Goal: Task Accomplishment & Management: Use online tool/utility

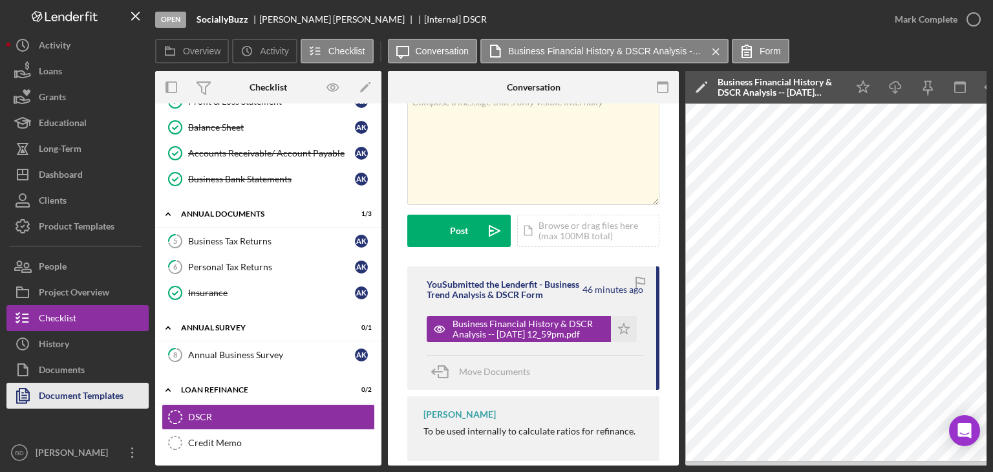
click at [96, 389] on div "Document Templates" at bounding box center [81, 397] width 85 height 29
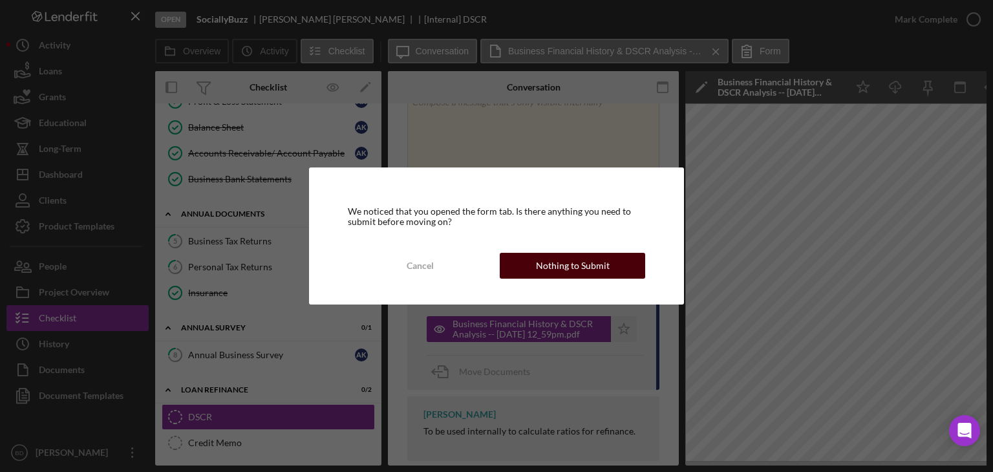
click at [609, 268] on button "Nothing to Submit" at bounding box center [572, 266] width 145 height 26
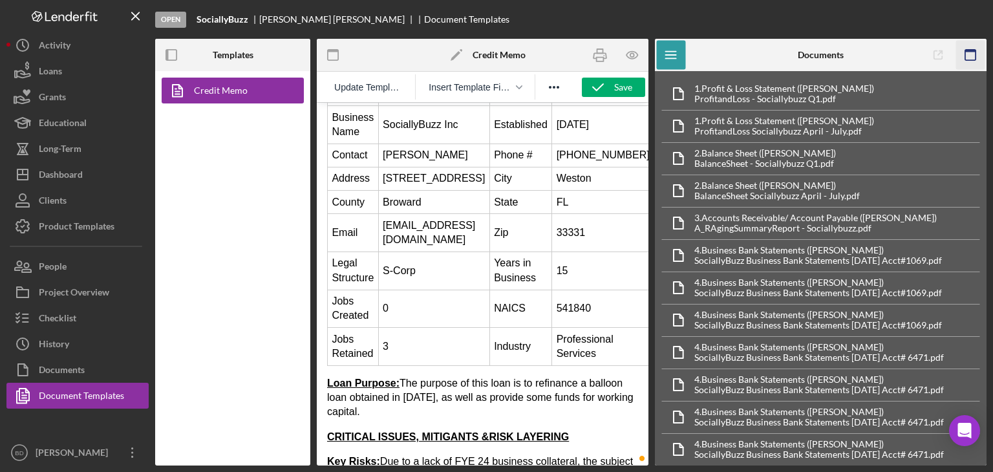
scroll to position [129, 0]
click at [974, 50] on rect "button" at bounding box center [970, 51] width 10 height 3
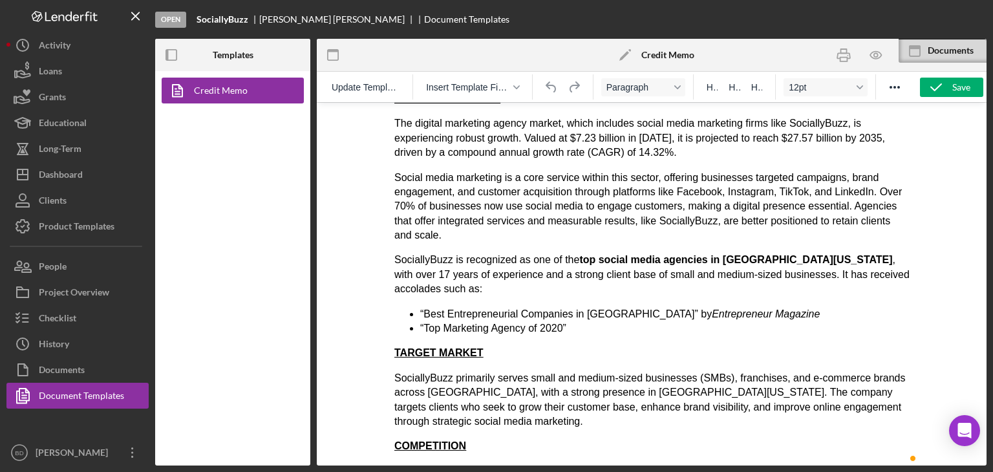
scroll to position [776, 0]
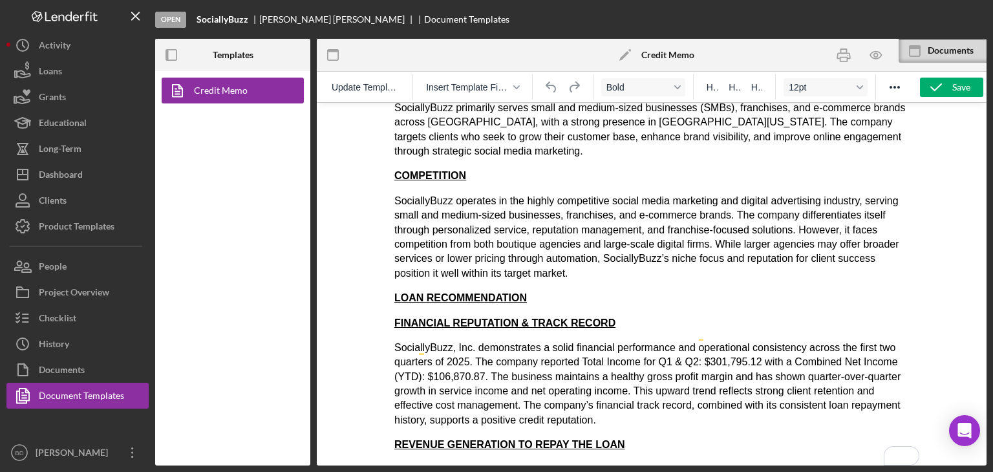
click at [568, 291] on p "LOAN RECOMMENDATION" at bounding box center [651, 298] width 515 height 14
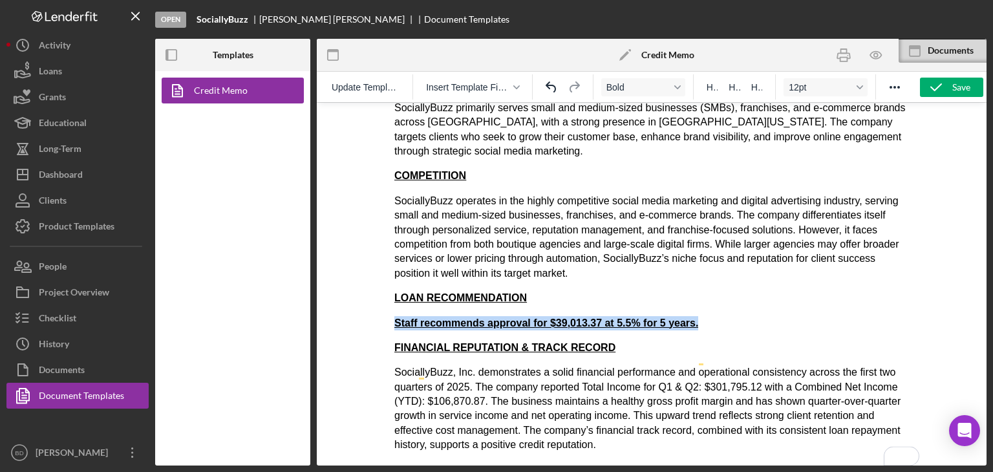
drag, startPoint x: 728, startPoint y: 299, endPoint x: 337, endPoint y: 290, distance: 391.3
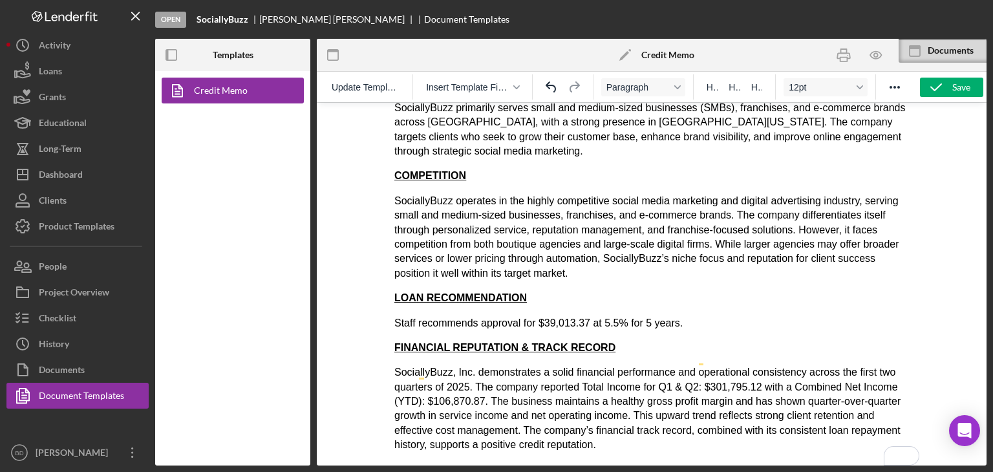
click at [587, 317] on span "Staff recommends approval for $39,013.37 at 5.5% for 5 years." at bounding box center [538, 322] width 288 height 11
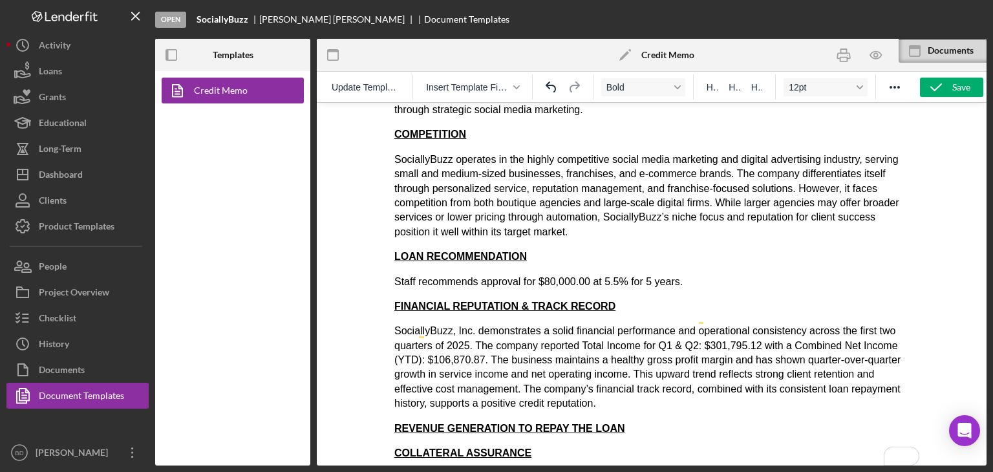
click at [475, 251] on strong "LOAN RECOMMENDATION" at bounding box center [460, 256] width 133 height 11
click at [531, 250] on p "LOAN RECOMMENDATION" at bounding box center [651, 257] width 515 height 14
click at [497, 301] on span "FINANCIAL REPUTATION & TRACK RECORD" at bounding box center [504, 306] width 221 height 11
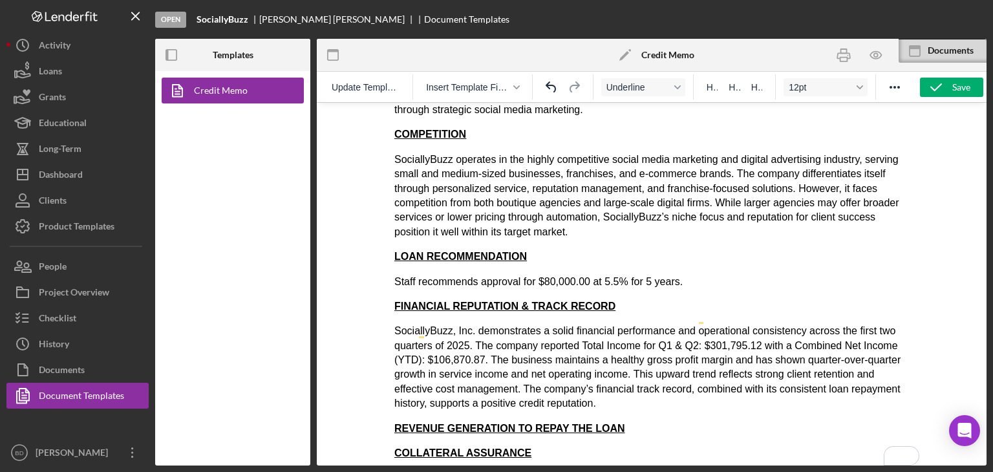
click at [497, 301] on span "FINANCIAL REPUTATION & TRACK RECORD" at bounding box center [504, 306] width 221 height 11
click at [589, 301] on span "FINANCIAL REPUTATION & TRACK RECORD" at bounding box center [504, 306] width 221 height 11
drag, startPoint x: 634, startPoint y: 274, endPoint x: 764, endPoint y: 369, distance: 160.9
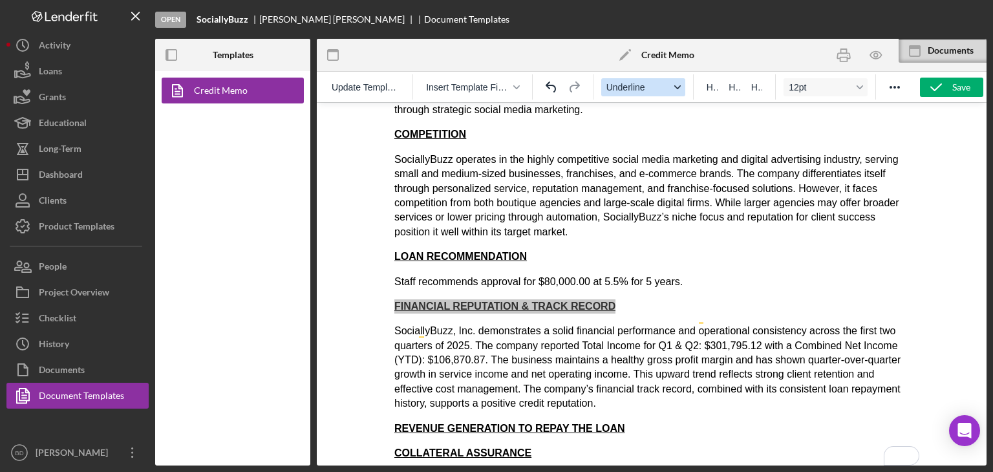
click at [680, 91] on button "Underline" at bounding box center [643, 87] width 84 height 18
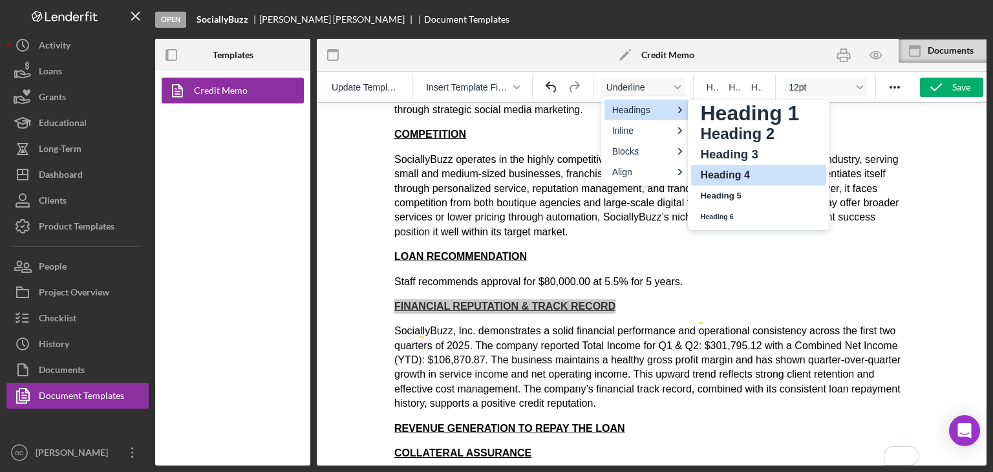
click at [758, 202] on h5 "Heading 5" at bounding box center [750, 196] width 102 height 16
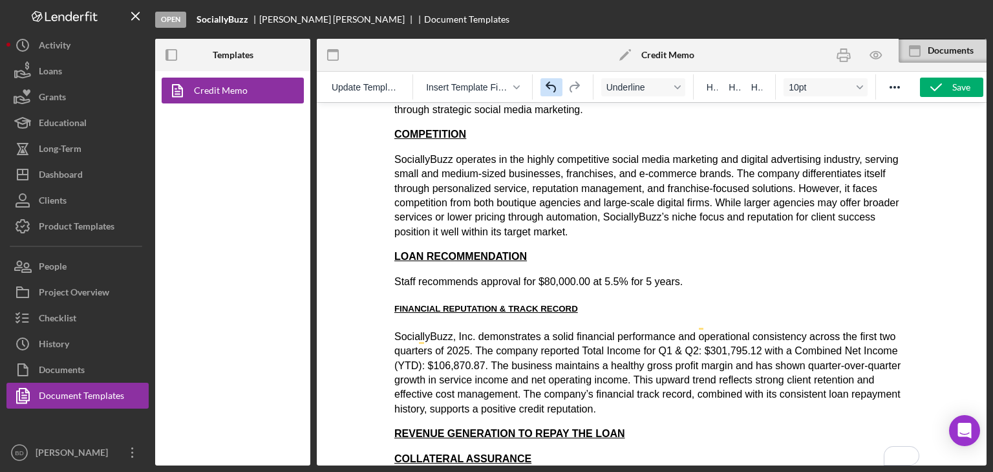
click at [550, 81] on icon "Undo" at bounding box center [552, 88] width 16 height 16
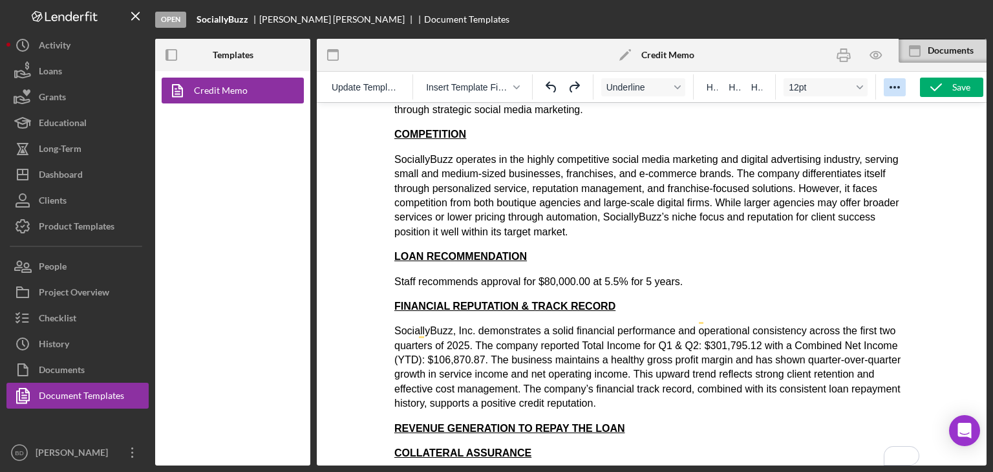
click at [895, 84] on icon "Reveal or hide additional toolbar items" at bounding box center [895, 88] width 16 height 16
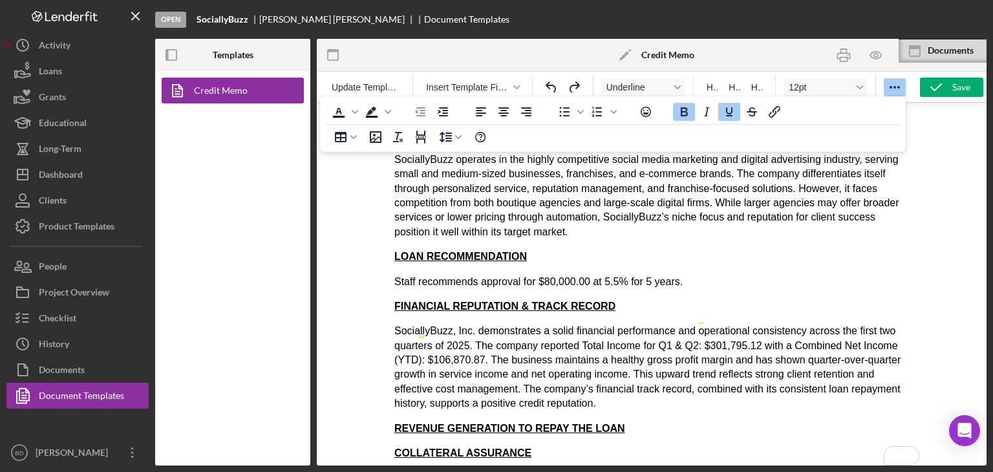
click at [682, 113] on icon "Bold" at bounding box center [684, 112] width 16 height 16
click at [526, 190] on p "SociallyBuzz operates in the highly competitive social media marketing and digi…" at bounding box center [651, 196] width 515 height 87
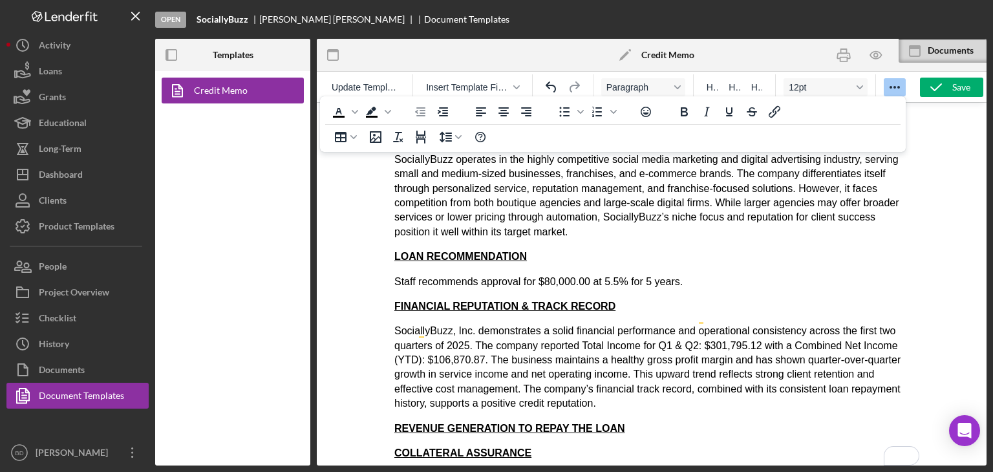
click at [518, 200] on p "SociallyBuzz operates in the highly competitive social media marketing and digi…" at bounding box center [651, 196] width 515 height 87
click at [507, 251] on strong "LOAN RECOMMENDATION" at bounding box center [460, 256] width 133 height 11
click at [492, 301] on span "FINANCIAL REPUTATION & TRACK RECORD" at bounding box center [504, 306] width 221 height 11
click at [678, 85] on icon "Format Underline" at bounding box center [677, 87] width 6 height 6
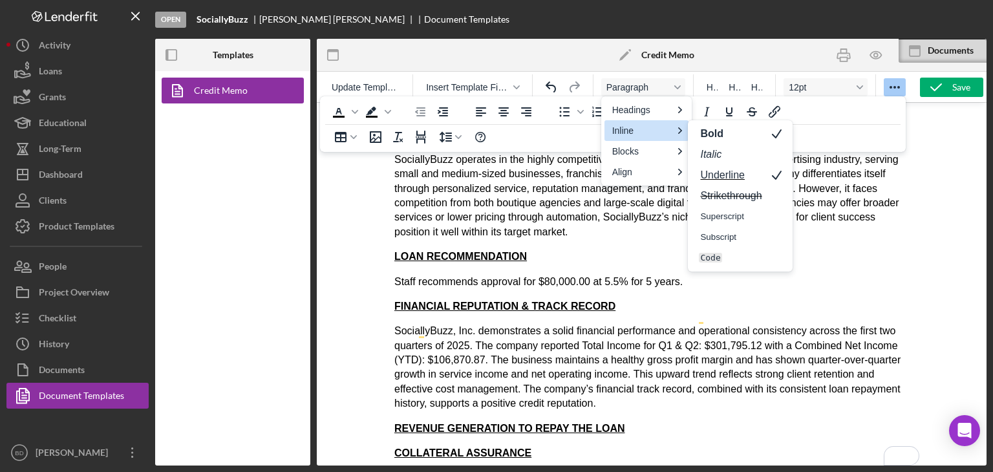
click at [531, 191] on p "SociallyBuzz operates in the highly competitive social media marketing and digi…" at bounding box center [651, 196] width 515 height 87
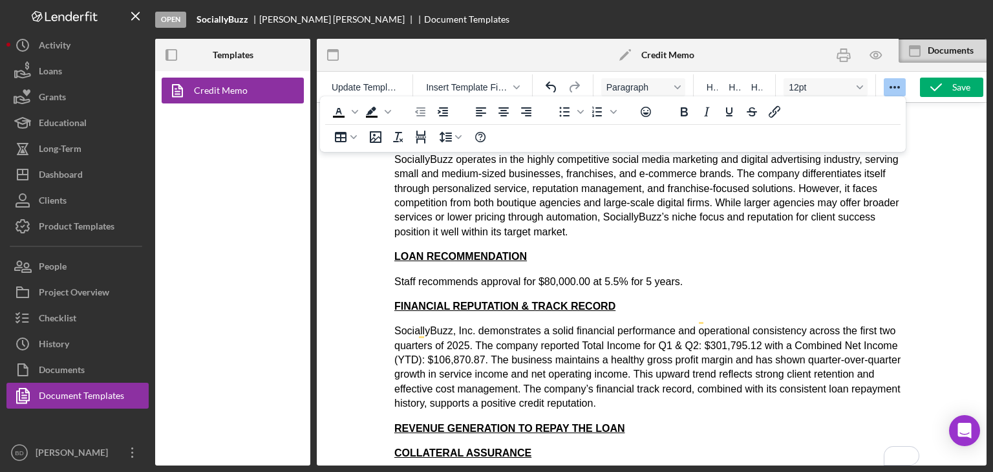
click at [464, 251] on strong "LOAN RECOMMENDATION" at bounding box center [460, 256] width 133 height 11
click at [685, 83] on button "Bold" at bounding box center [643, 87] width 84 height 18
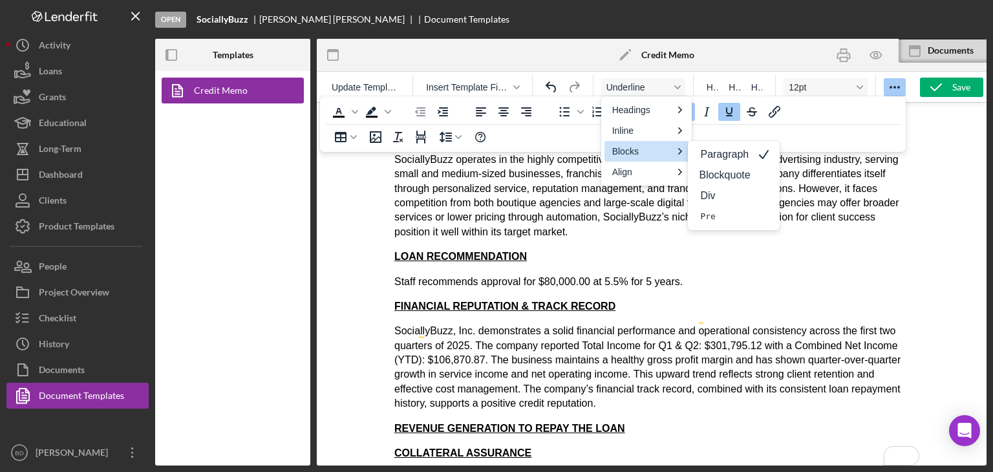
click at [531, 301] on span "FINANCIAL REPUTATION & TRACK RECORD" at bounding box center [504, 306] width 221 height 11
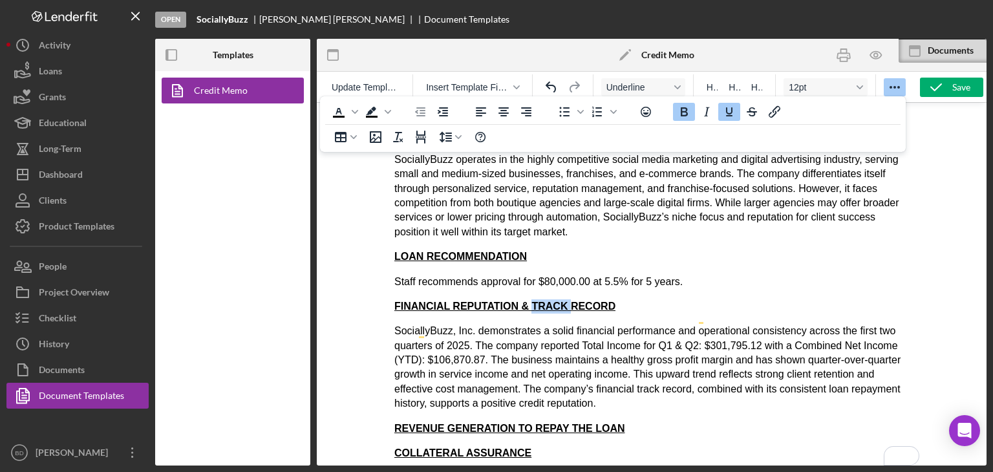
click at [531, 301] on span "FINANCIAL REPUTATION & TRACK RECORD" at bounding box center [504, 306] width 221 height 11
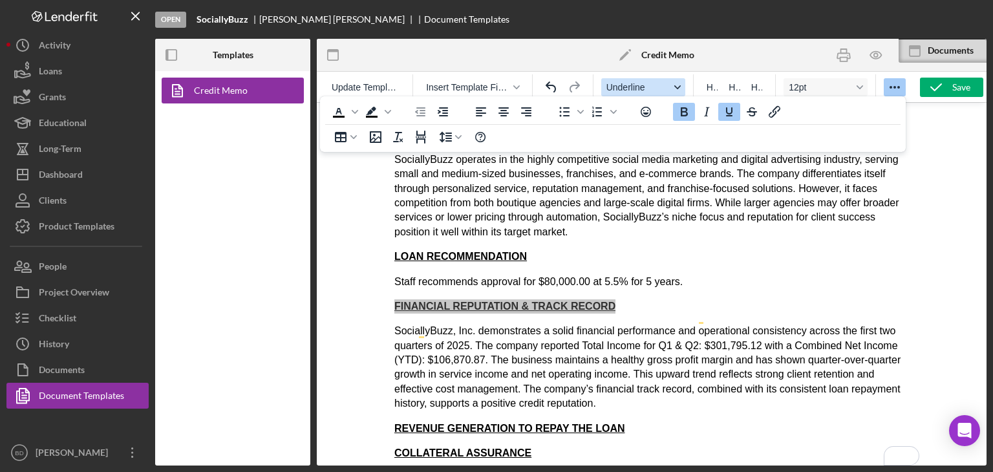
click at [674, 84] on icon "Format Underline" at bounding box center [677, 87] width 6 height 6
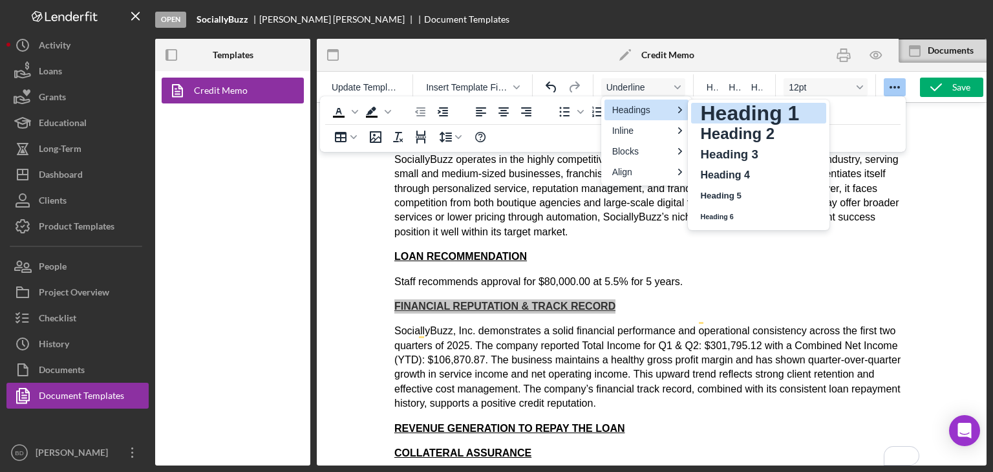
click at [738, 119] on h1 "Heading 1" at bounding box center [750, 113] width 102 height 16
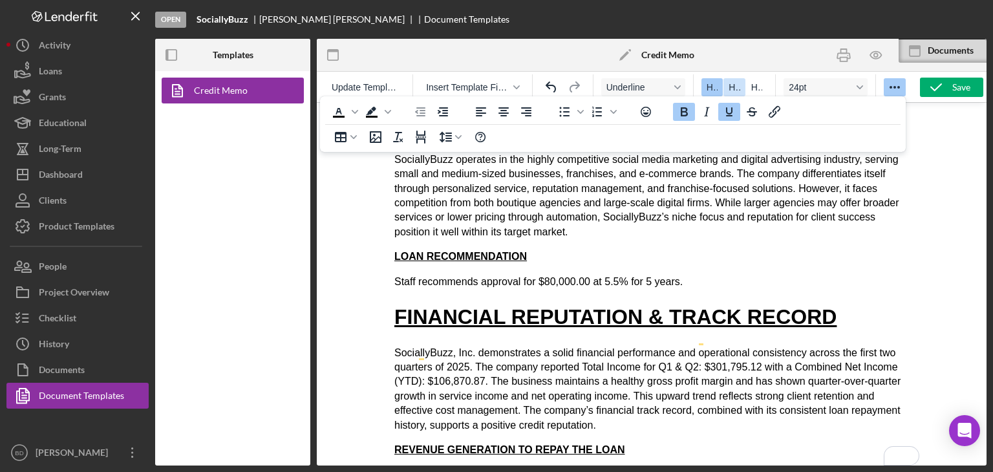
click at [735, 90] on span "H2" at bounding box center [734, 87] width 11 height 10
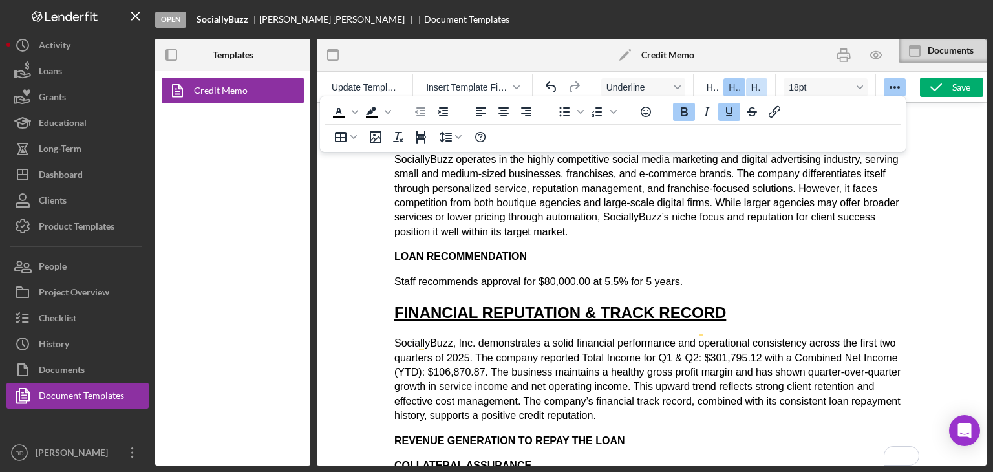
click at [755, 86] on span "H3" at bounding box center [756, 87] width 11 height 10
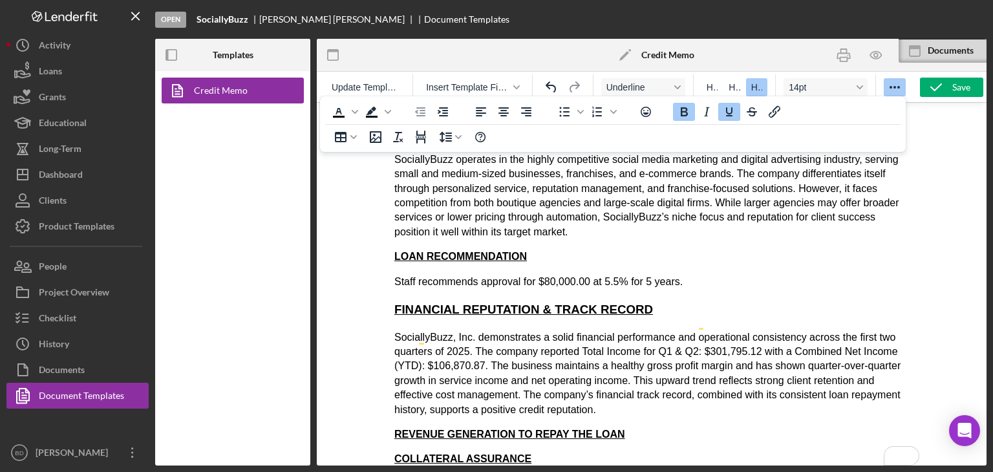
click at [563, 330] on p "SociallyBuzz, Inc. demonstrates a solid financial performance and operational c…" at bounding box center [651, 373] width 515 height 87
click at [489, 251] on strong "LOAN RECOMMENDATION" at bounding box center [460, 256] width 133 height 11
click at [502, 303] on span "FINANCIAL REPUTATION & TRACK RECORD" at bounding box center [523, 310] width 259 height 14
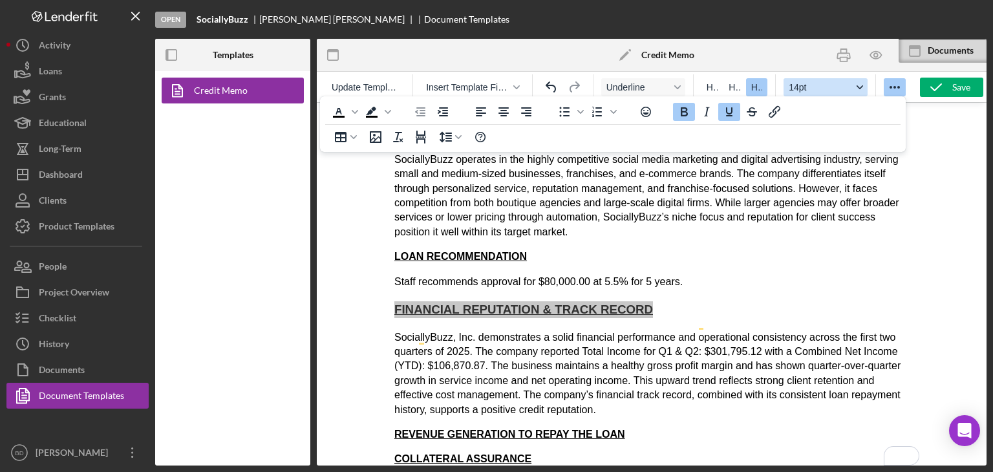
click at [861, 86] on icon "Font size 14pt" at bounding box center [860, 87] width 6 height 4
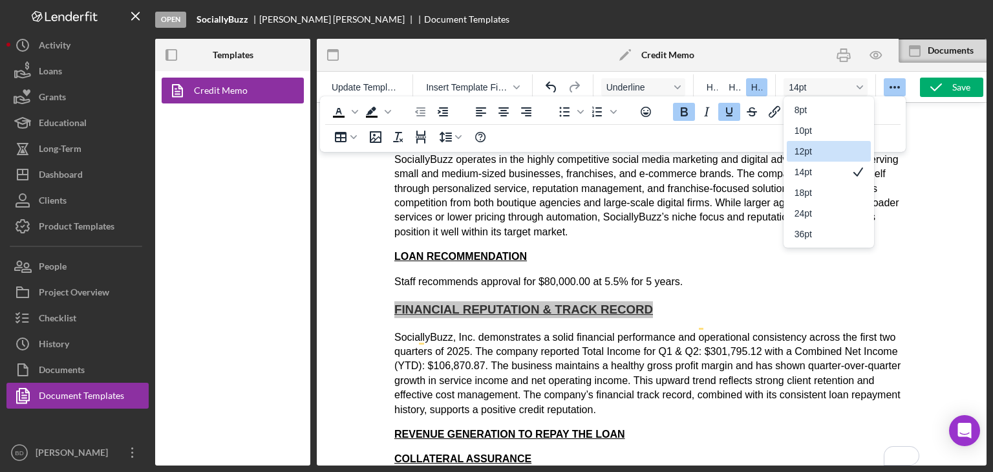
click at [815, 155] on div "12pt" at bounding box center [820, 152] width 50 height 16
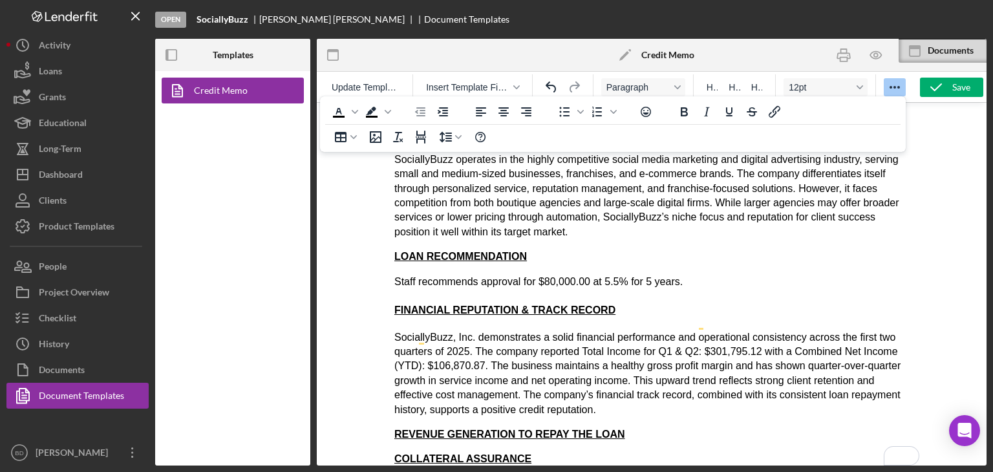
click at [523, 330] on p "SociallyBuzz, Inc. demonstrates a solid financial performance and operational c…" at bounding box center [651, 373] width 515 height 87
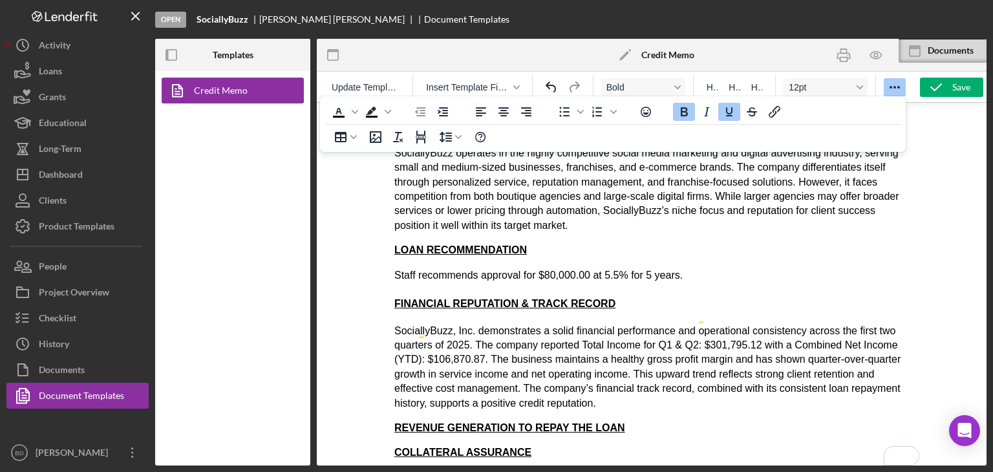
drag, startPoint x: 391, startPoint y: 398, endPoint x: 440, endPoint y: 426, distance: 57.0
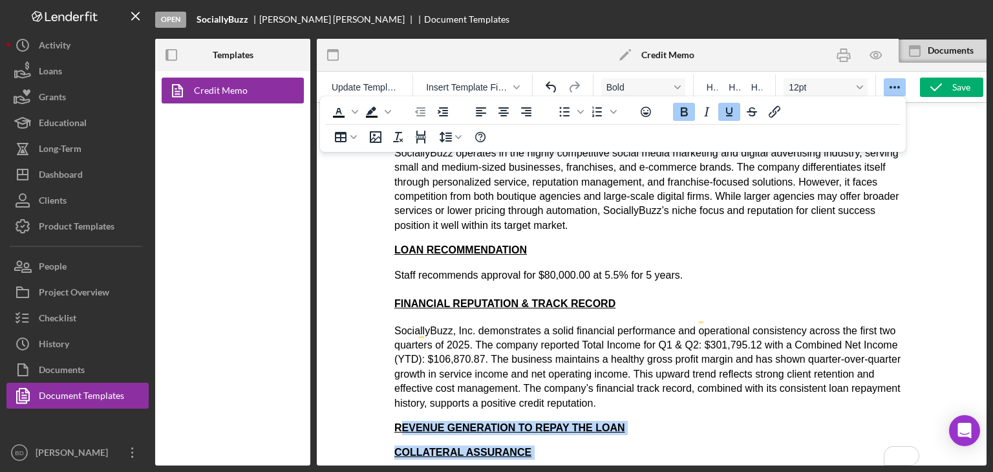
drag, startPoint x: 398, startPoint y: 402, endPoint x: 850, endPoint y: 568, distance: 482.2
click at [404, 422] on strong "REVENUE GENERATION TO REPAY THE LOAN" at bounding box center [509, 427] width 231 height 11
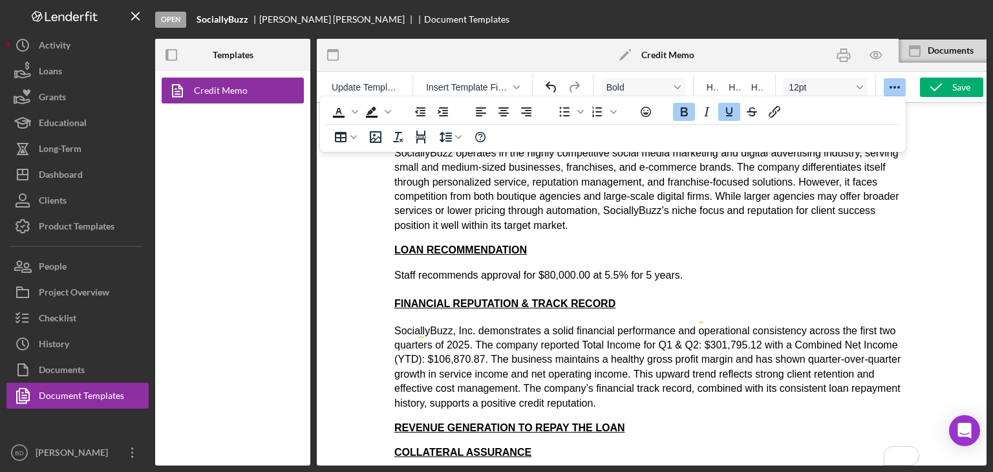
drag, startPoint x: 399, startPoint y: 395, endPoint x: 446, endPoint y: 447, distance: 69.6
drag, startPoint x: 398, startPoint y: 397, endPoint x: 627, endPoint y: 393, distance: 229.6
click at [627, 421] on p "REVENUE GENERATION TO REPAY THE LOAN" at bounding box center [651, 428] width 515 height 14
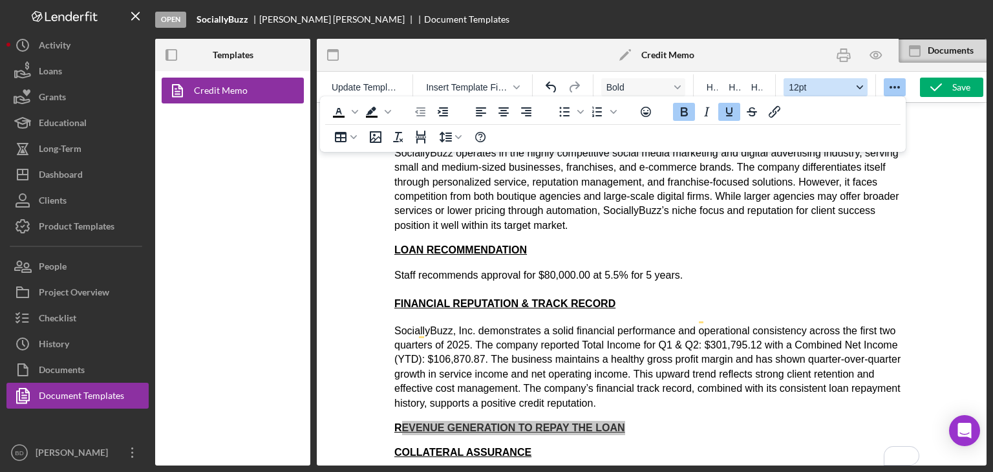
click at [831, 80] on button "12pt" at bounding box center [826, 87] width 84 height 18
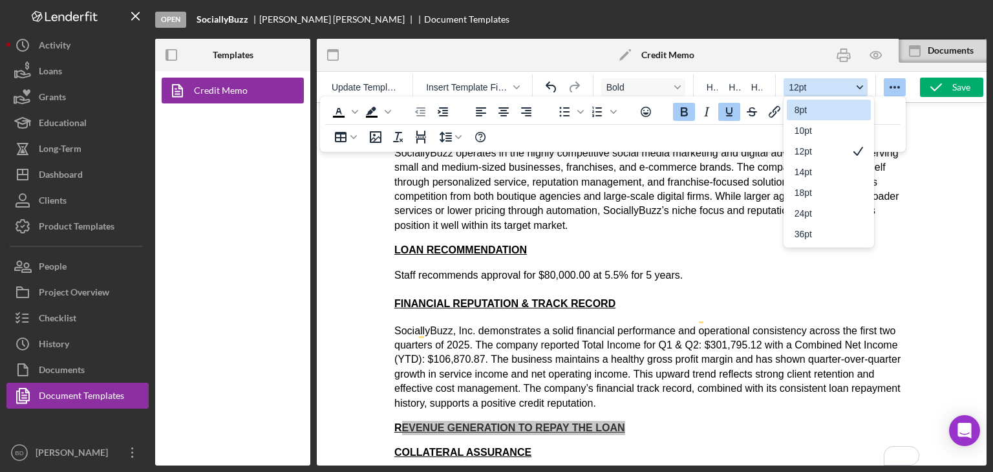
click at [831, 80] on button "12pt" at bounding box center [826, 87] width 84 height 18
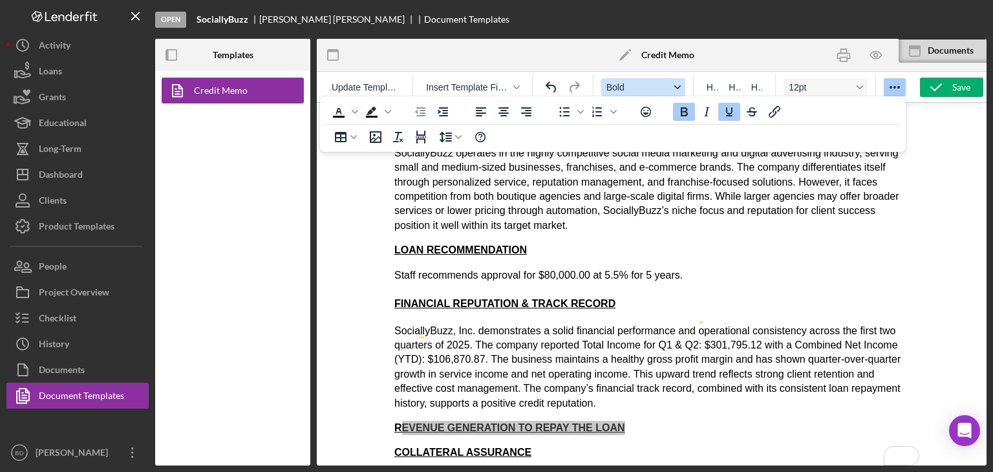
click at [666, 83] on span "Bold" at bounding box center [638, 87] width 63 height 10
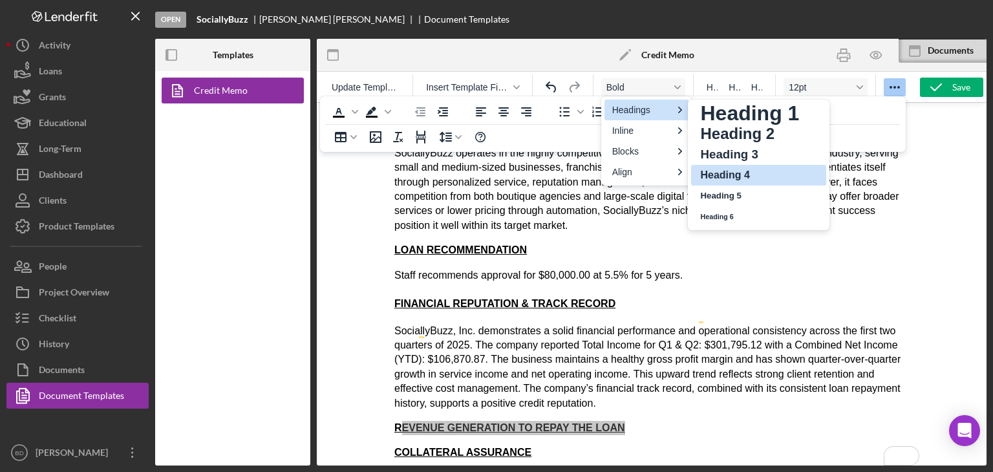
click at [706, 166] on div "Heading 4" at bounding box center [758, 175] width 135 height 21
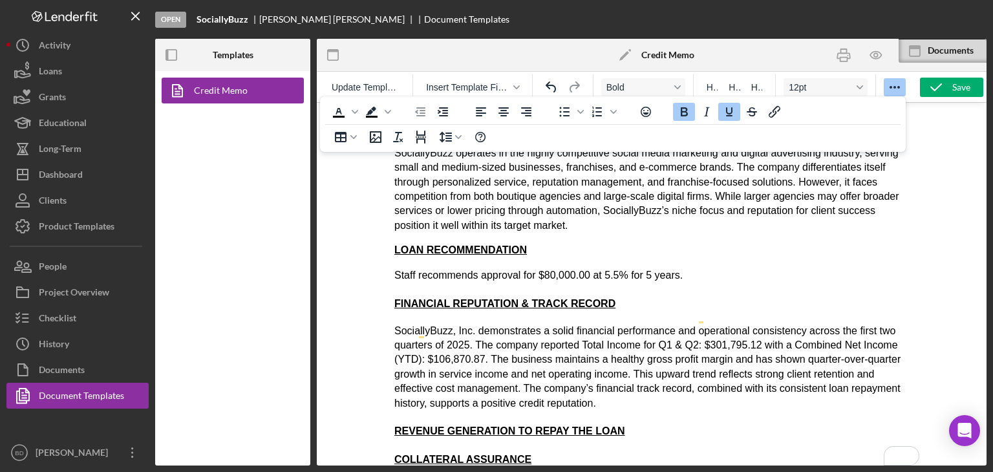
click at [455, 425] on strong "REVENUE GENERATION TO REPAY THE LOAN" at bounding box center [509, 430] width 231 height 11
click at [442, 454] on strong "COLLATERAL ASSURANCE" at bounding box center [462, 459] width 137 height 11
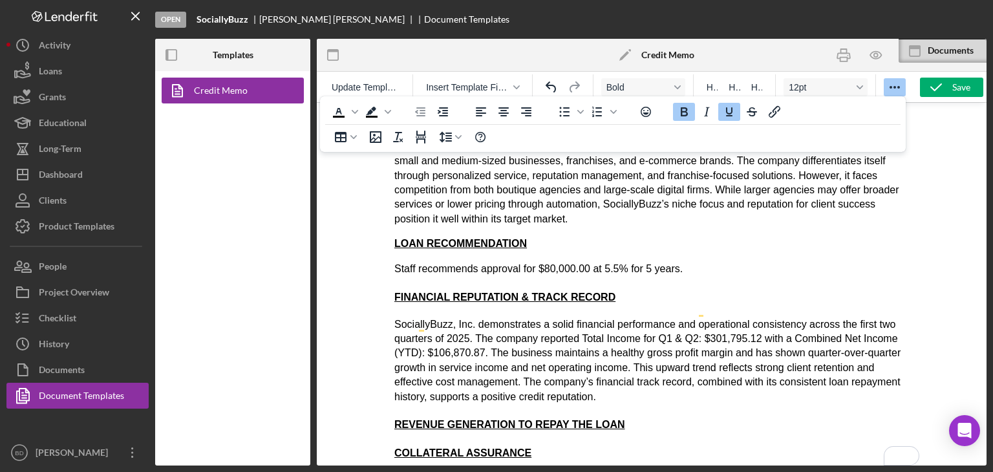
scroll to position [960, 0]
drag, startPoint x: 524, startPoint y: 426, endPoint x: 382, endPoint y: 410, distance: 142.5
click at [383, 409] on div at bounding box center [652, 283] width 670 height 363
click at [424, 447] on strong "COLLATERAL ASSURANCE" at bounding box center [462, 452] width 137 height 11
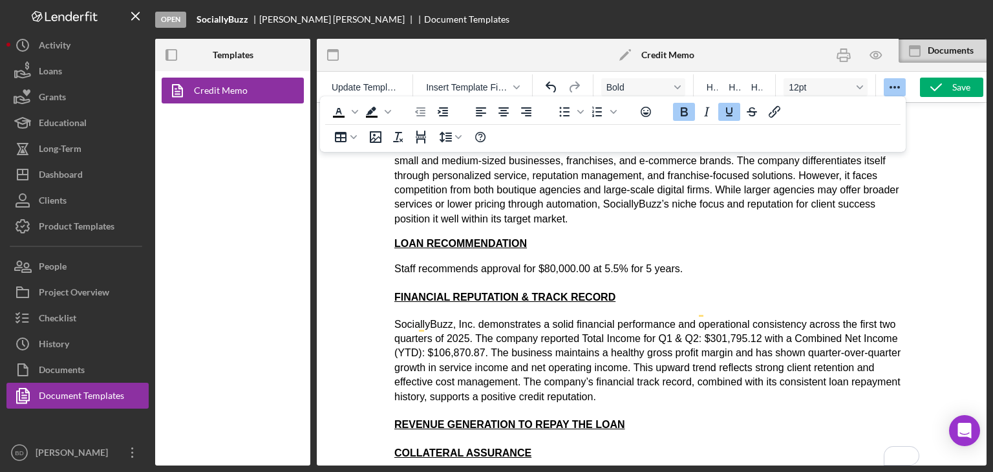
click at [426, 447] on strong "COLLATERAL ASSURANCE" at bounding box center [462, 452] width 137 height 11
click at [428, 447] on strong "COLLATERAL ASSURANCE" at bounding box center [462, 452] width 137 height 11
click at [429, 447] on strong "COLLATERAL ASSURANCE" at bounding box center [462, 452] width 137 height 11
click at [674, 82] on button "Bold" at bounding box center [643, 87] width 84 height 18
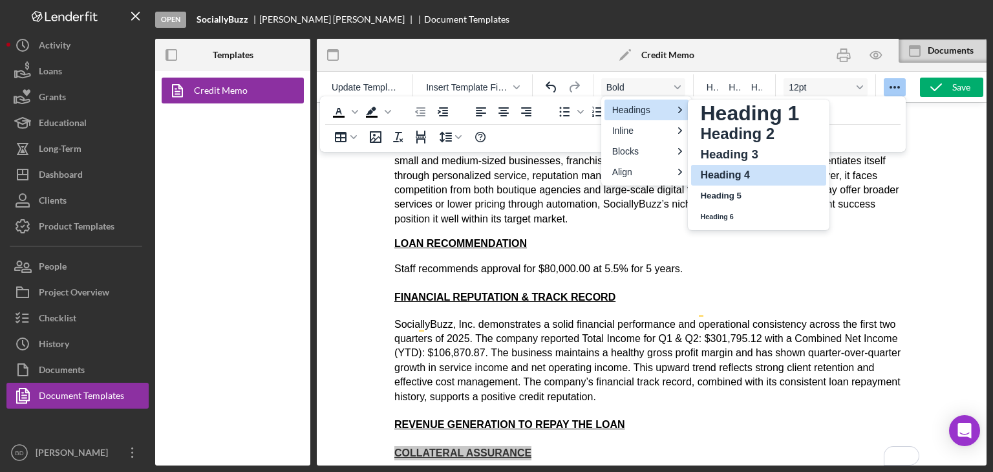
click at [728, 174] on h4 "Heading 4" at bounding box center [750, 175] width 102 height 16
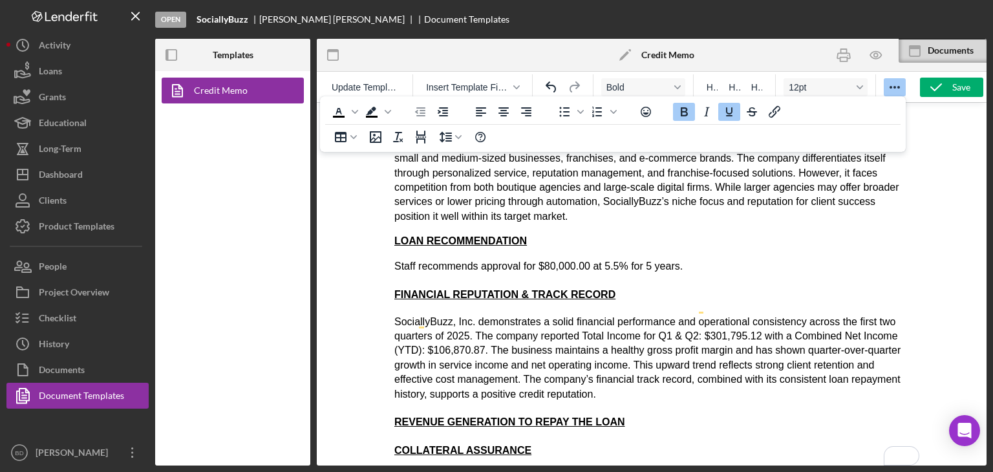
scroll to position [963, 0]
click at [419, 471] on strong "EQUITY" at bounding box center [413, 477] width 39 height 11
click at [656, 89] on span "Bold" at bounding box center [638, 87] width 63 height 10
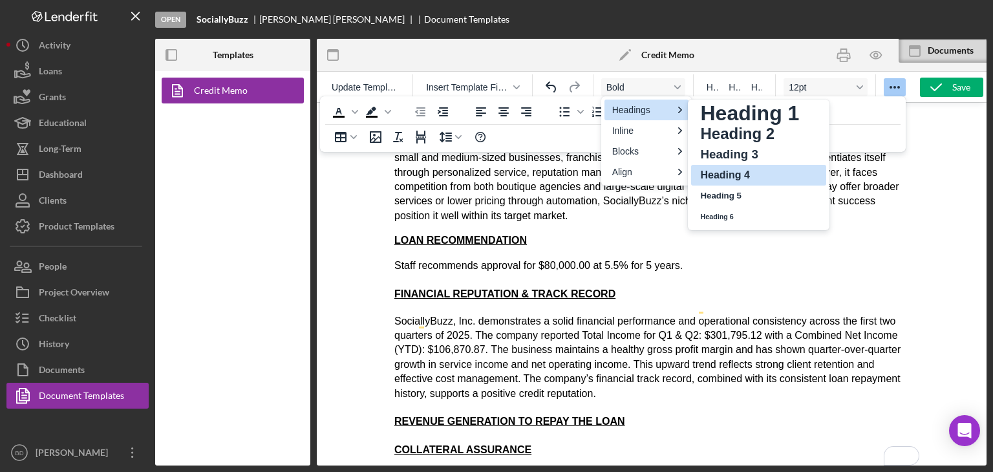
drag, startPoint x: 724, startPoint y: 176, endPoint x: 344, endPoint y: 76, distance: 392.4
click at [724, 176] on h4 "Heading 4" at bounding box center [750, 175] width 102 height 16
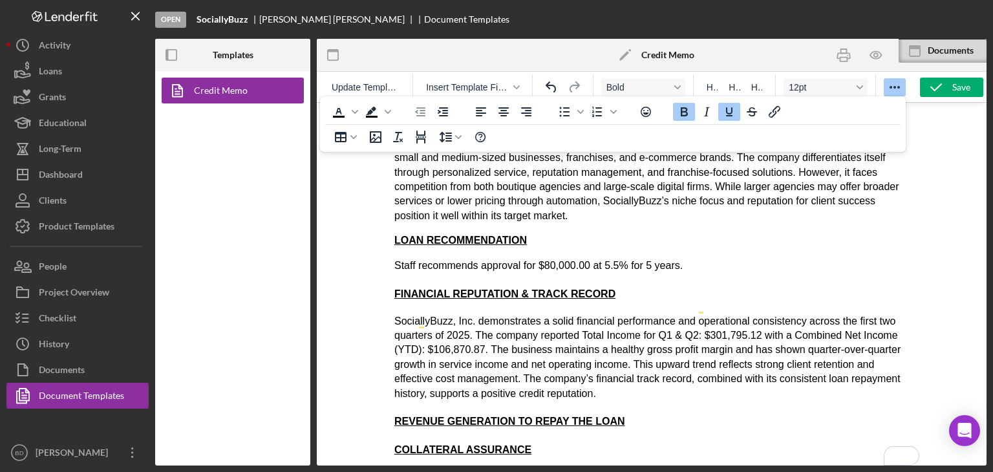
click at [714, 331] on p "SociallyBuzz, Inc. demonstrates a solid financial performance and operational c…" at bounding box center [651, 357] width 515 height 87
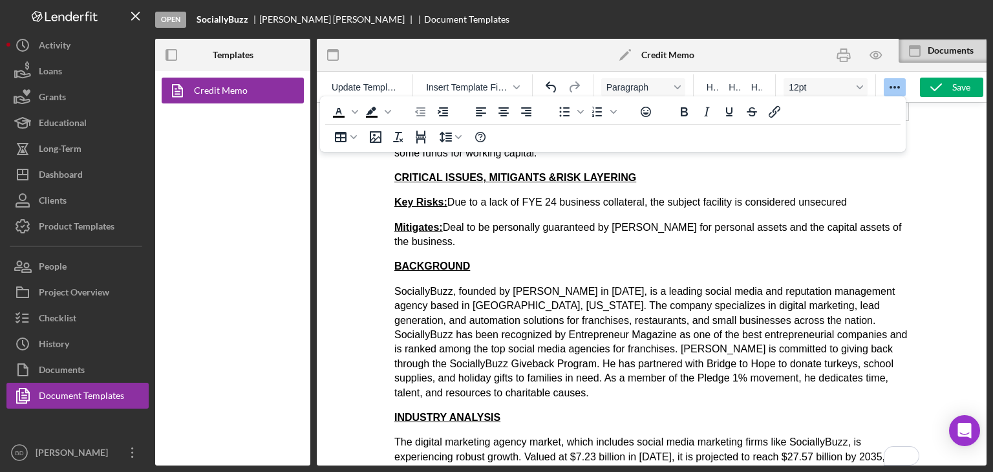
scroll to position [316, 0]
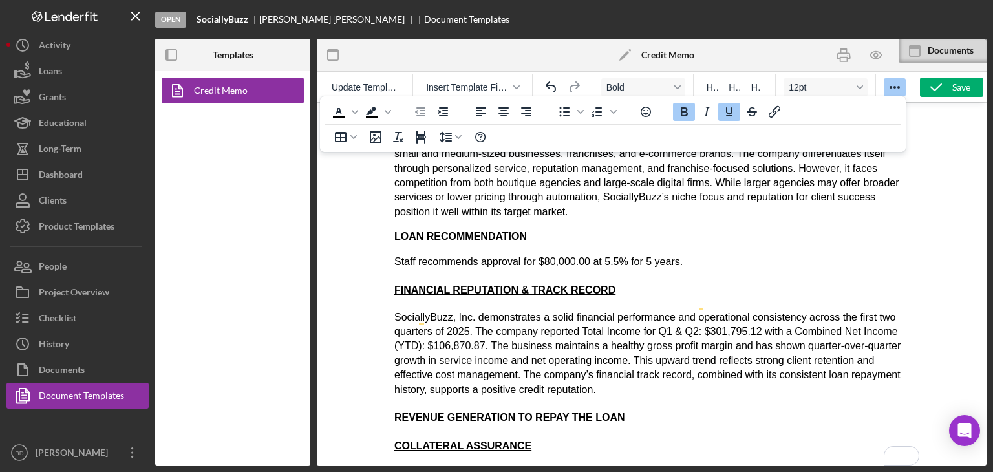
click at [645, 411] on h4 "REVENUE GENERATION TO REPAY THE LOAN" at bounding box center [651, 418] width 515 height 14
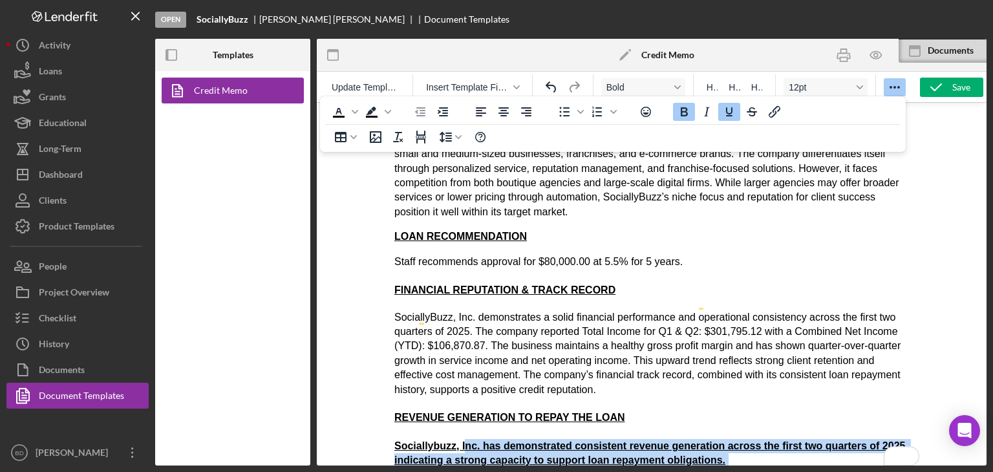
drag, startPoint x: 755, startPoint y: 438, endPoint x: 461, endPoint y: 419, distance: 294.8
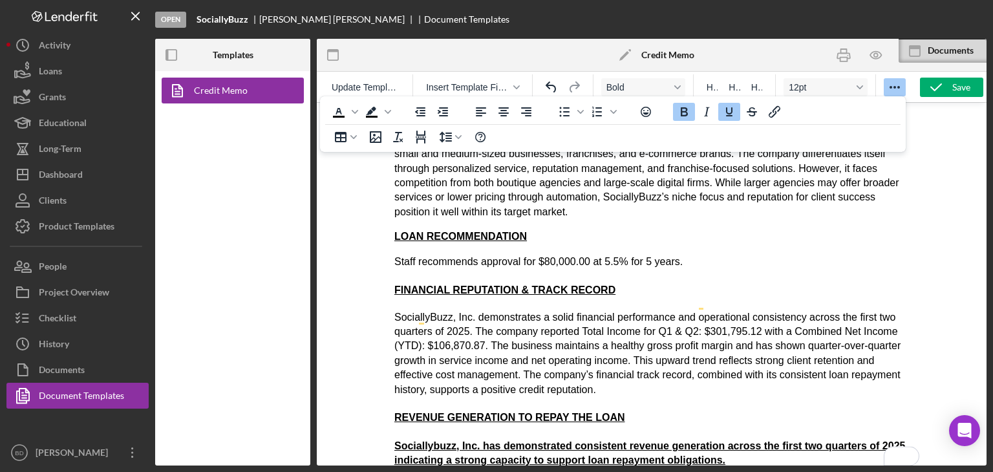
click at [412, 440] on strong "Sociallybuzz, Inc. has demonstrated consistent revenue generation across the fi…" at bounding box center [651, 452] width 514 height 25
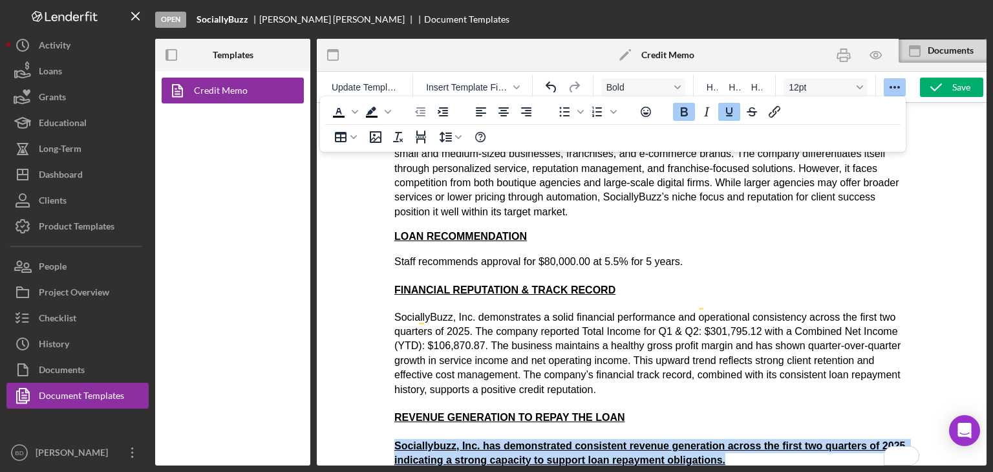
drag, startPoint x: 735, startPoint y: 426, endPoint x: 361, endPoint y: 411, distance: 374.1
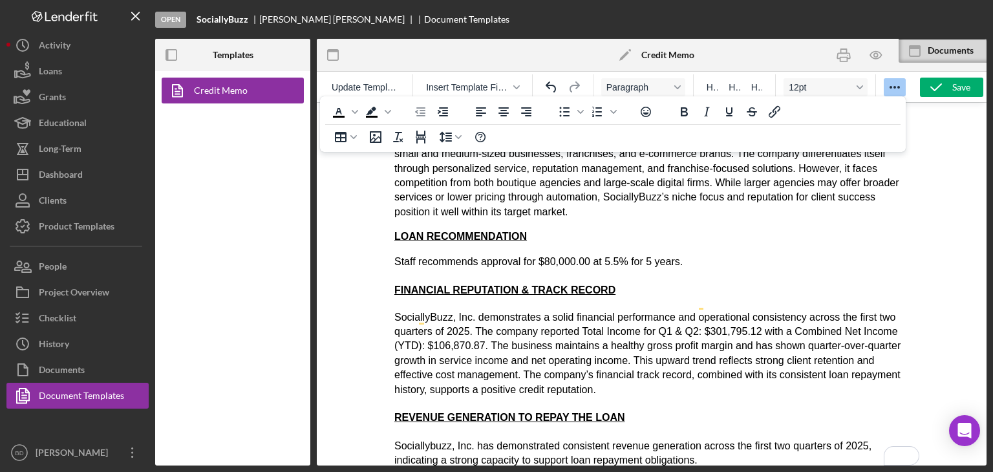
scroll to position [1009, 0]
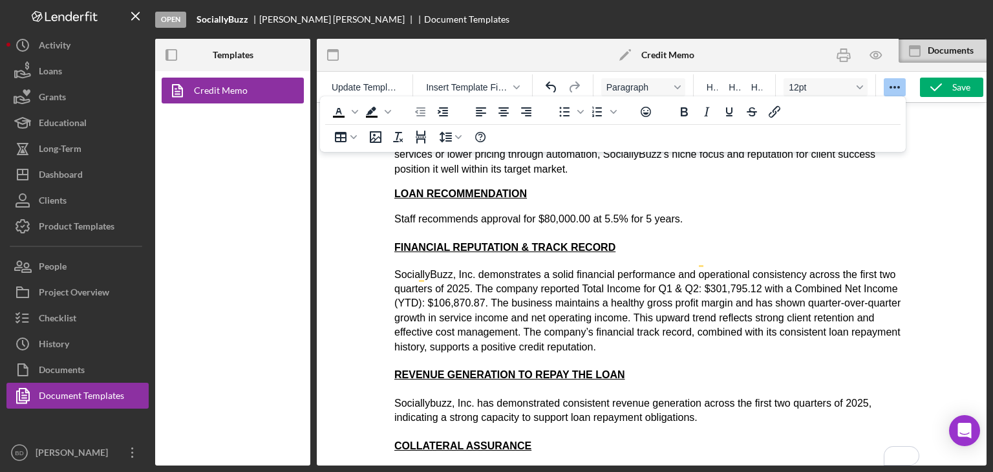
click at [733, 396] on p "Sociallybuzz, Inc. has demonstrated consistent revenue generation across the fi…" at bounding box center [651, 410] width 515 height 29
drag, startPoint x: 696, startPoint y: 374, endPoint x: 864, endPoint y: 361, distance: 167.9
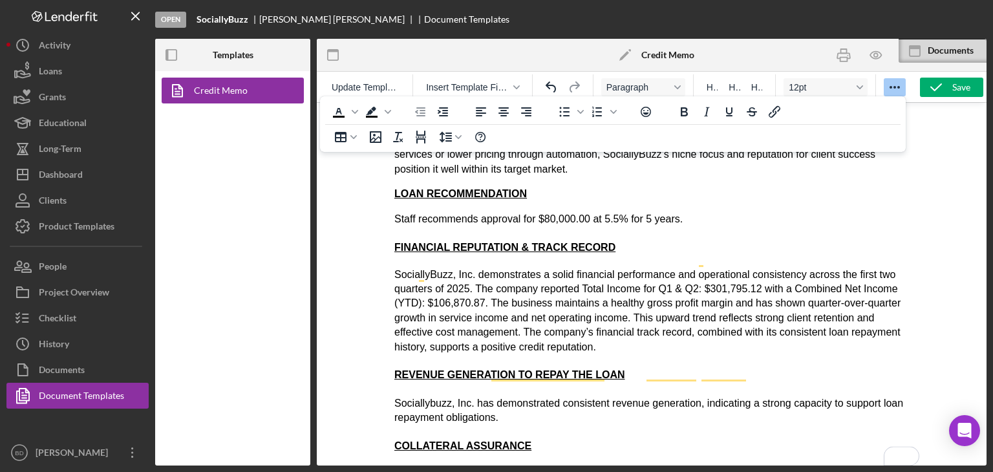
drag, startPoint x: 772, startPoint y: 382, endPoint x: 762, endPoint y: 385, distance: 10.2
click at [771, 396] on p "Sociallybuzz, Inc. has demonstrated consistent revenue generation, indicating a…" at bounding box center [651, 410] width 515 height 29
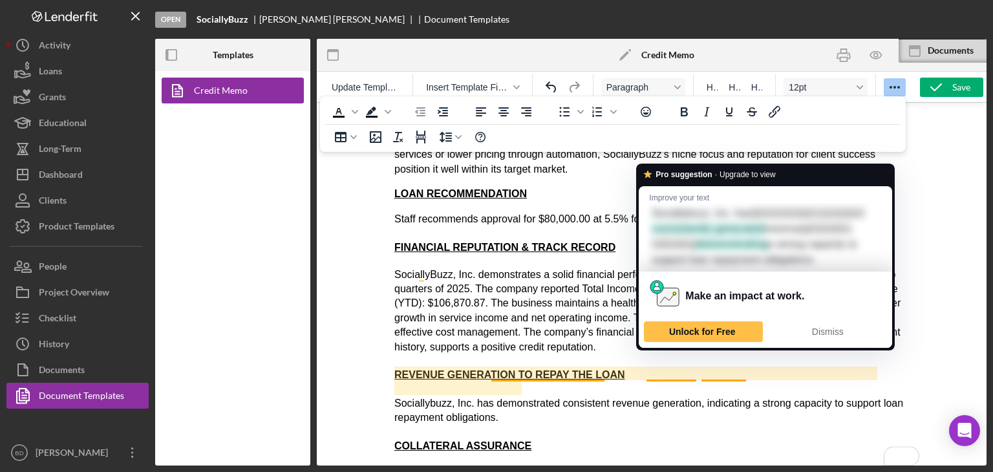
click at [676, 396] on p "Sociallybuzz, Inc. has demonstrated consistent revenue generation, indicating a…" at bounding box center [651, 410] width 515 height 29
click at [680, 396] on p "Sociallybuzz, Inc. has demonstrated consistent revenue generation, indicating a…" at bounding box center [651, 410] width 515 height 29
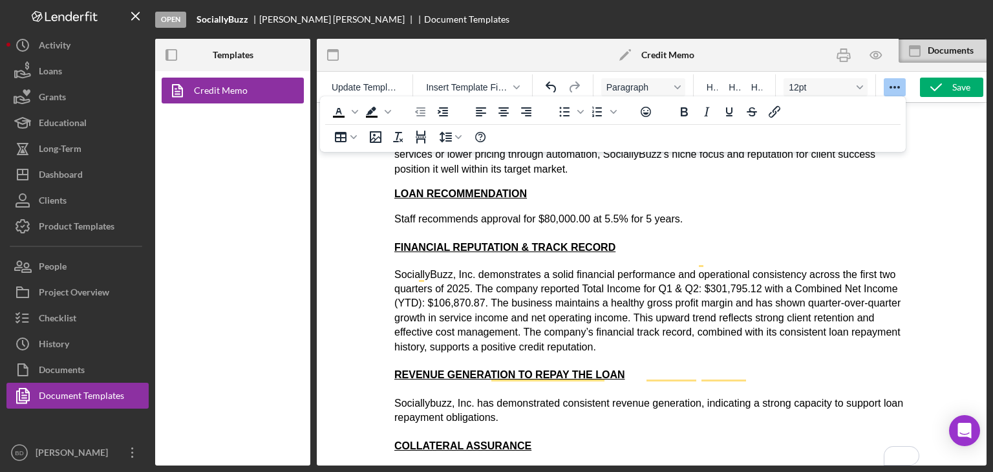
click at [559, 396] on p "Sociallybuzz, Inc. has demonstrated consistent revenue generation, indicating a…" at bounding box center [651, 410] width 515 height 29
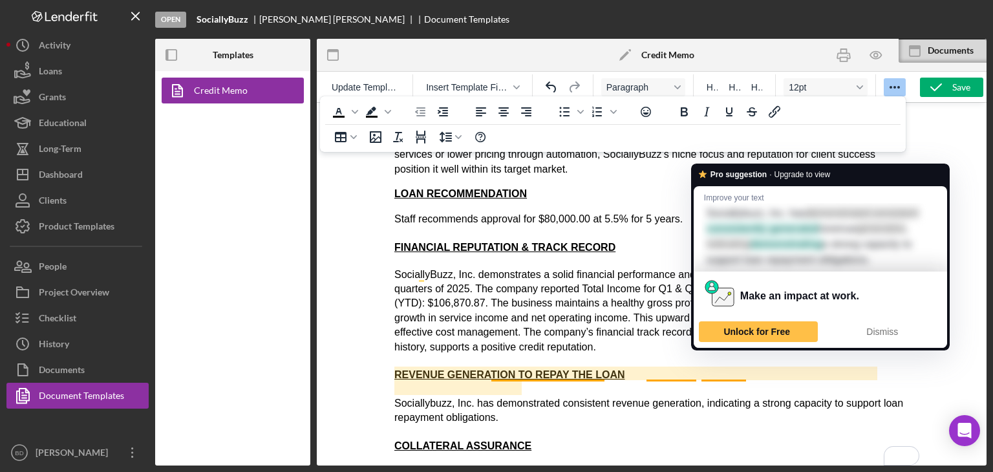
click at [590, 396] on p "Sociallybuzz, Inc. has demonstrated consistent revenue generation, indicating a…" at bounding box center [651, 410] width 515 height 29
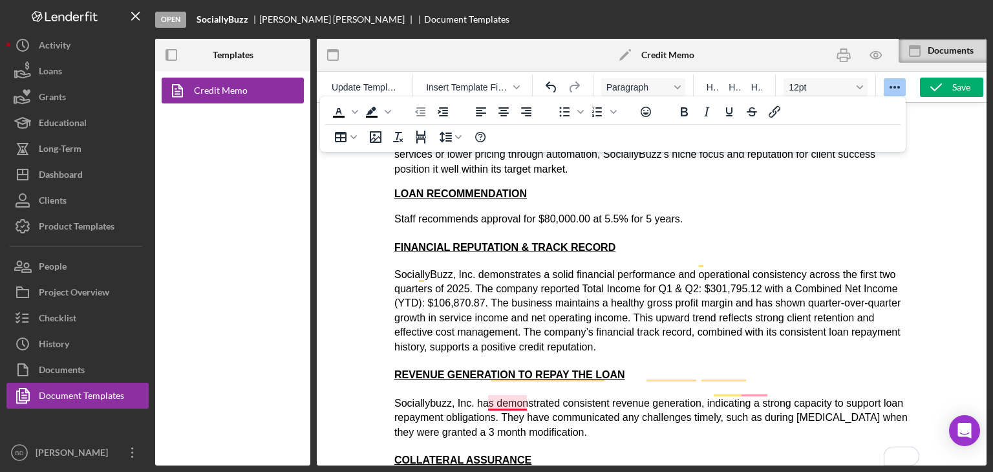
click at [506, 405] on p "Sociallybuzz, Inc. has demonstrated consistent revenue generation, indicating a…" at bounding box center [651, 417] width 515 height 43
click at [606, 405] on p "Sociallybuzz, Inc. has demonstrated consistent revenue generation, indicating a…" at bounding box center [651, 417] width 515 height 43
click at [532, 397] on p "Sociallybuzz, Inc. has demonstrated consistent revenue generation, indicating a…" at bounding box center [651, 417] width 515 height 43
click at [763, 396] on p "Sociallybuzz, Inc. has demonstrated consistent revenue generation, indicating a…" at bounding box center [651, 417] width 515 height 43
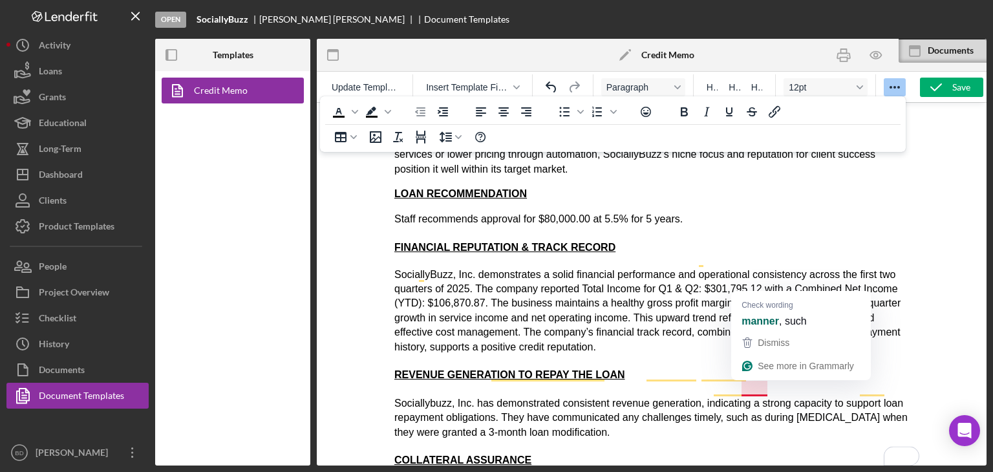
click at [708, 400] on p "Sociallybuzz, Inc. has demonstrated consistent revenue generation, indicating a…" at bounding box center [651, 417] width 515 height 43
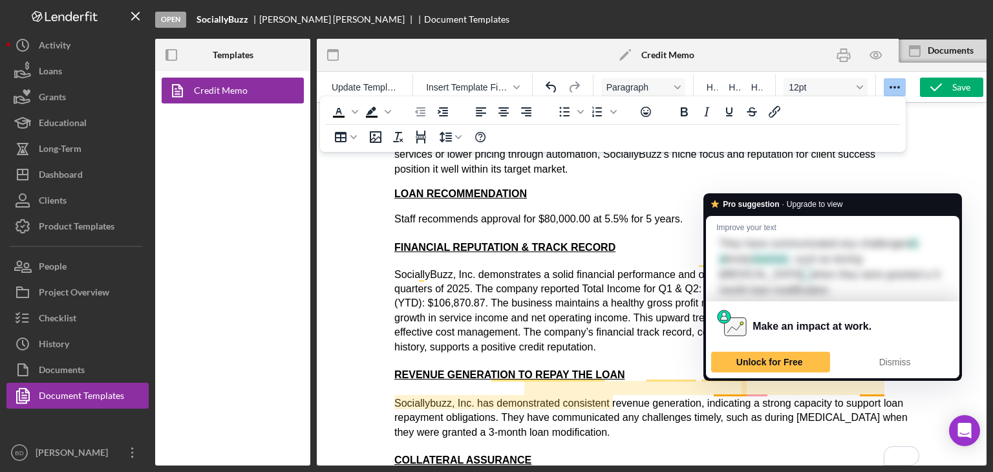
click at [721, 396] on p "Sociallybuzz, Inc. has demonstrated consistent revenue generation, indicating a…" at bounding box center [651, 417] width 515 height 43
click at [625, 396] on p "Sociallybuzz, Inc. has demonstrated consistent revenue generation, indicating a…" at bounding box center [651, 417] width 515 height 43
click at [739, 396] on p "Sociallybuzz, Inc. has demonstrated consistent revenue generation, indicating a…" at bounding box center [651, 417] width 515 height 43
click at [700, 396] on p "Sociallybuzz, Inc. has demonstrated consistent revenue generation, indicating a…" at bounding box center [651, 417] width 515 height 43
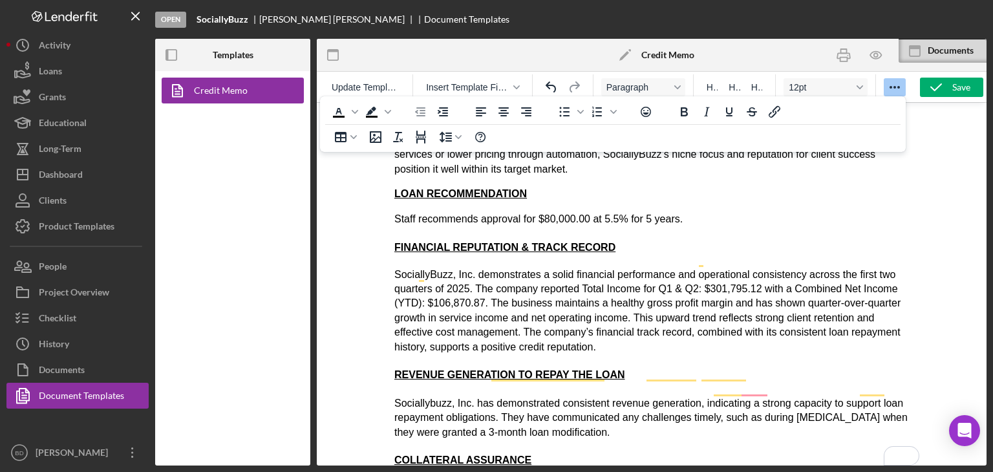
click at [710, 396] on p "Sociallybuzz, Inc. has demonstrated consistent revenue generation, indicating a…" at bounding box center [651, 417] width 515 height 43
click at [674, 403] on p "Sociallybuzz, Inc. has demonstrated consistent revenue generation, indicating a…" at bounding box center [651, 417] width 515 height 43
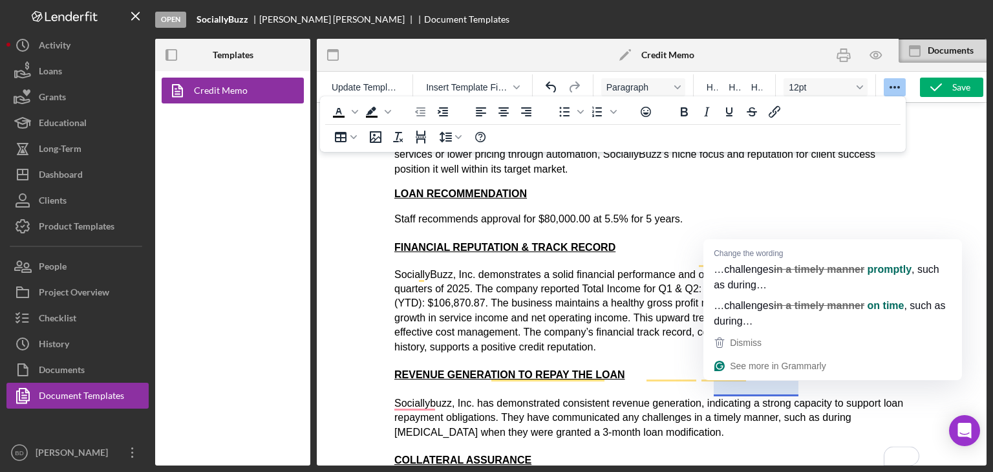
click at [750, 396] on p "Sociallybuzz, Inc. has demonstrated consistent revenue generation, indicating a…" at bounding box center [651, 417] width 515 height 43
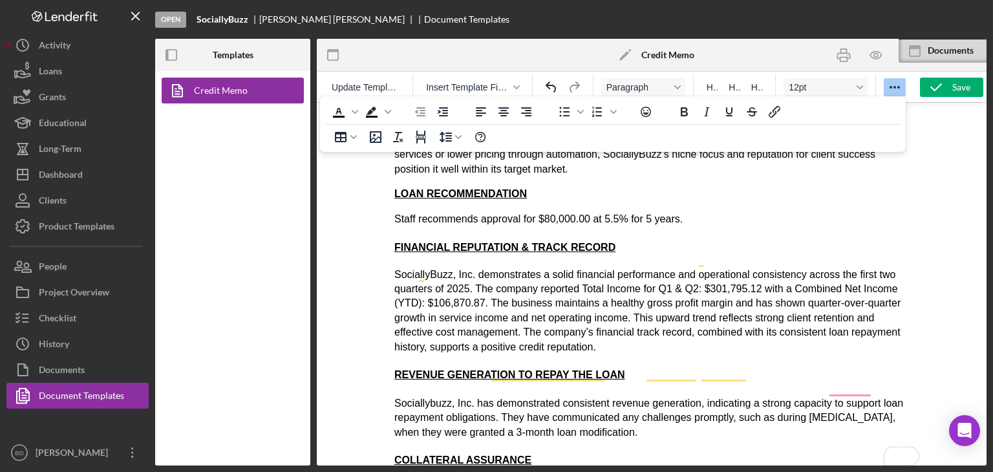
click at [677, 402] on p "Sociallybuzz, Inc. has demonstrated consistent revenue generation, indicating a…" at bounding box center [651, 417] width 515 height 43
click at [453, 400] on p "Sociallybuzz, Inc. has demonstrated consistent revenue generation, indicating a…" at bounding box center [651, 417] width 515 height 43
click at [776, 396] on p "Sociallybuzz, Inc. has demonstrated consistent revenue generation, indicating a…" at bounding box center [651, 417] width 515 height 43
click at [746, 403] on p "Sociallybuzz, Inc. has demonstrated consistent revenue generation, indicating a…" at bounding box center [651, 417] width 515 height 43
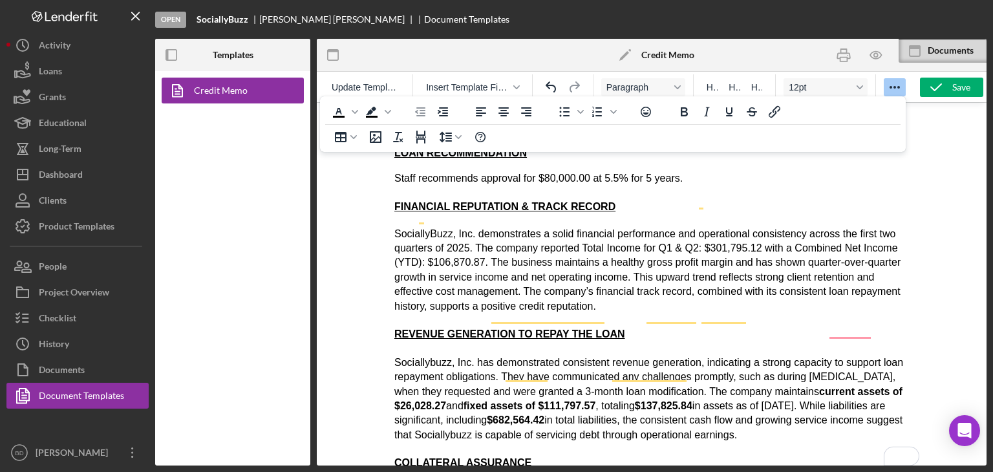
scroll to position [1068, 0]
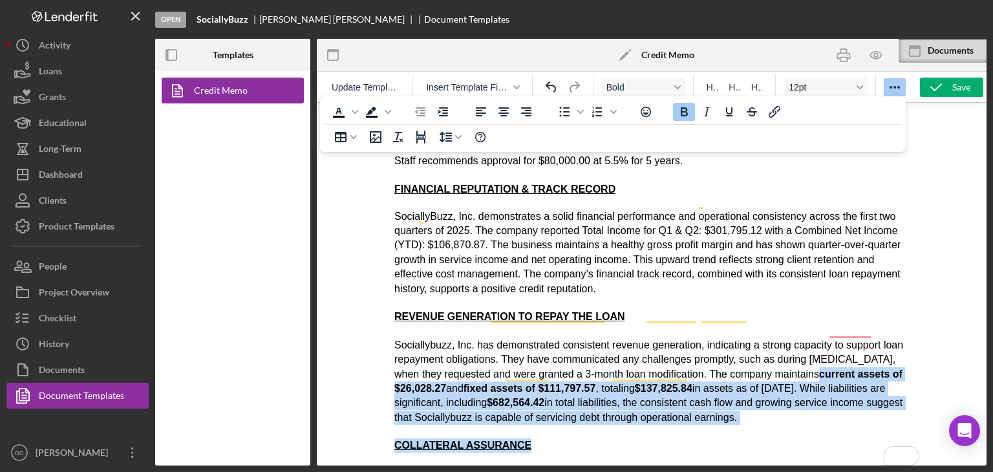
drag, startPoint x: 824, startPoint y: 340, endPoint x: 847, endPoint y: 395, distance: 59.4
click at [830, 381] on p "Sociallybuzz, Inc. has demonstrated consistent revenue generation, indicating a…" at bounding box center [651, 381] width 515 height 87
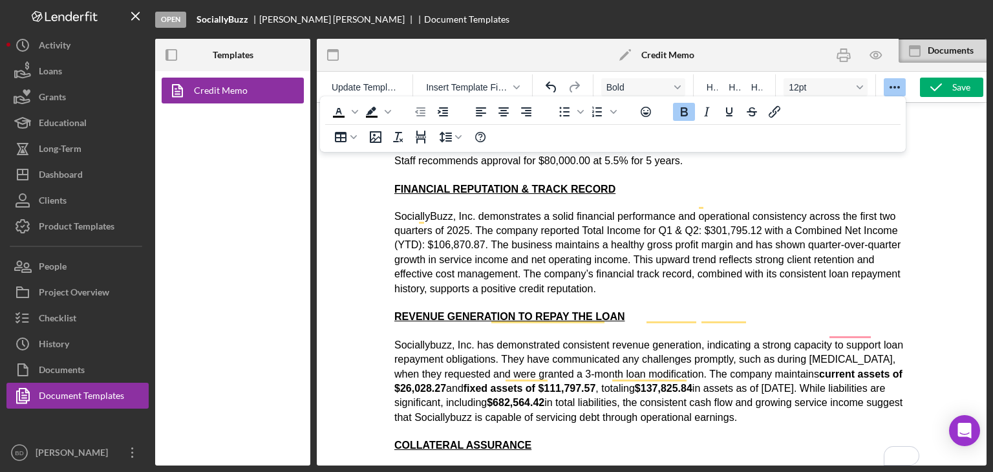
drag, startPoint x: 822, startPoint y: 346, endPoint x: 832, endPoint y: 385, distance: 40.0
click at [832, 385] on p "Sociallybuzz, Inc. has demonstrated consistent revenue generation, indicating a…" at bounding box center [651, 381] width 515 height 87
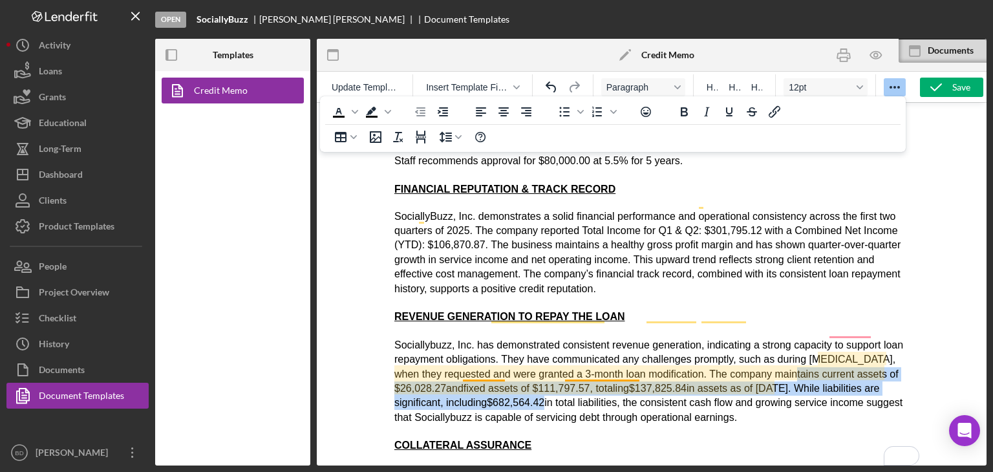
click at [623, 367] on p "Sociallybuzz, Inc. has demonstrated consistent revenue generation, indicating a…" at bounding box center [651, 381] width 515 height 87
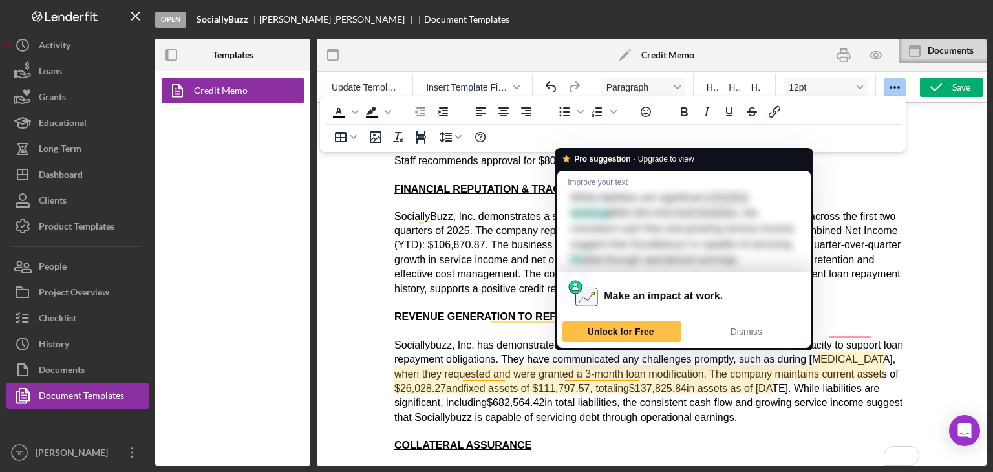
click at [789, 393] on p "Sociallybuzz, Inc. has demonstrated consistent revenue generation, indicating a…" at bounding box center [651, 381] width 515 height 87
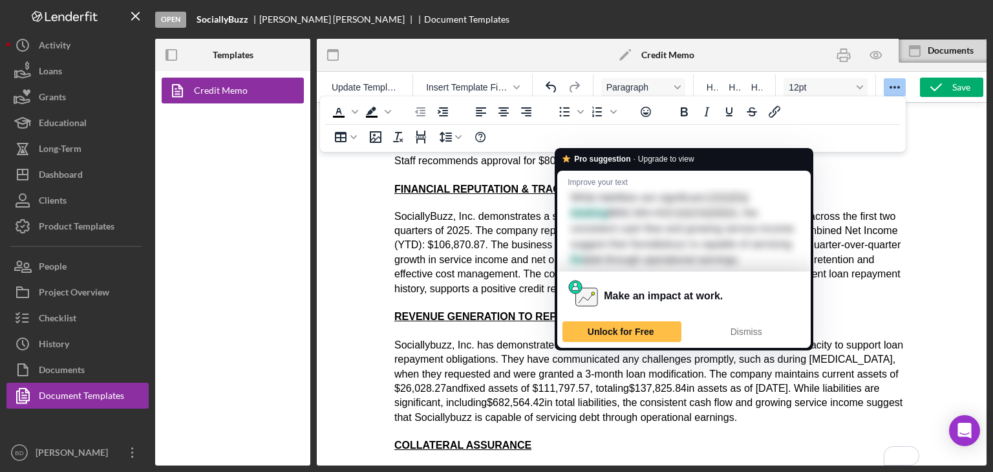
scroll to position [1068, 0]
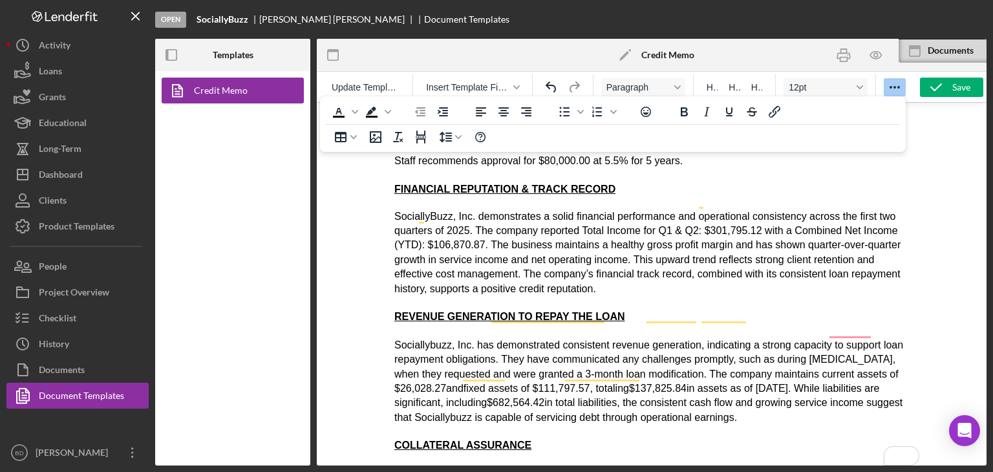
click at [812, 390] on p "Sociallybuzz, Inc. has demonstrated consistent revenue generation, indicating a…" at bounding box center [651, 381] width 515 height 87
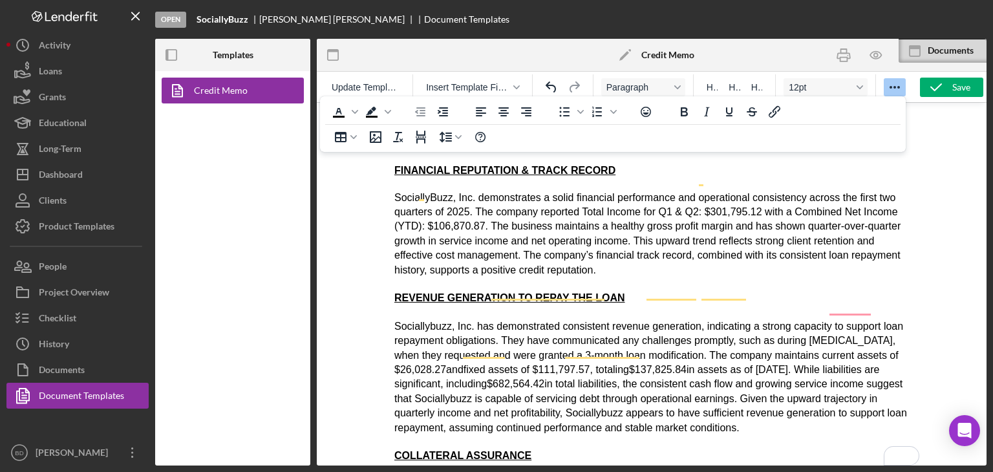
scroll to position [1097, 0]
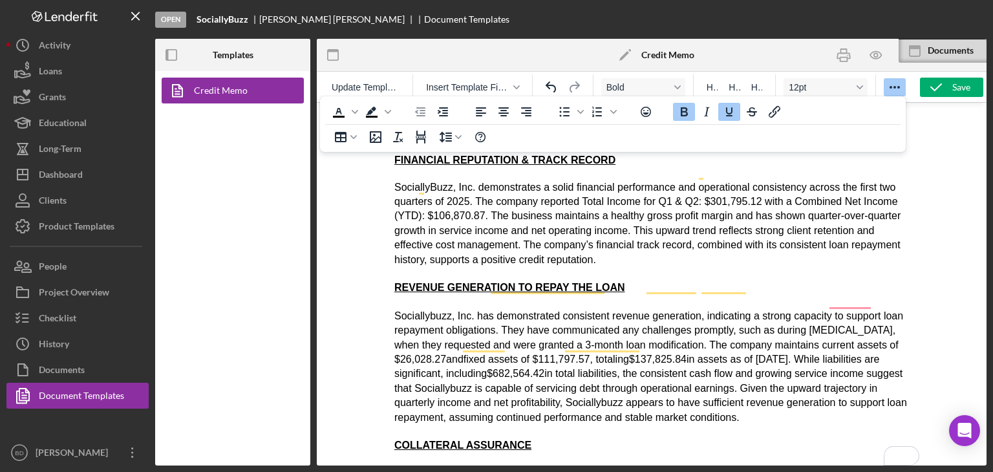
click at [564, 438] on h4 "COLLATERAL ASSURANCE" at bounding box center [651, 445] width 515 height 14
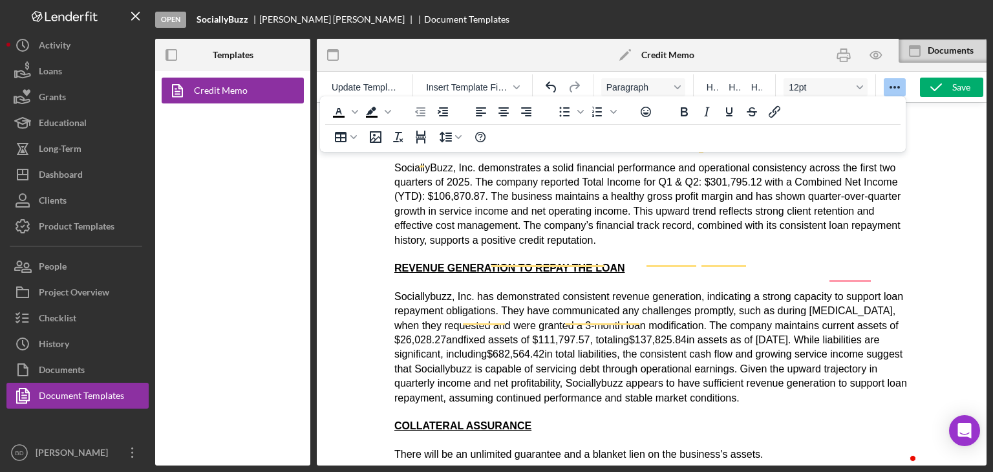
scroll to position [1124, 0]
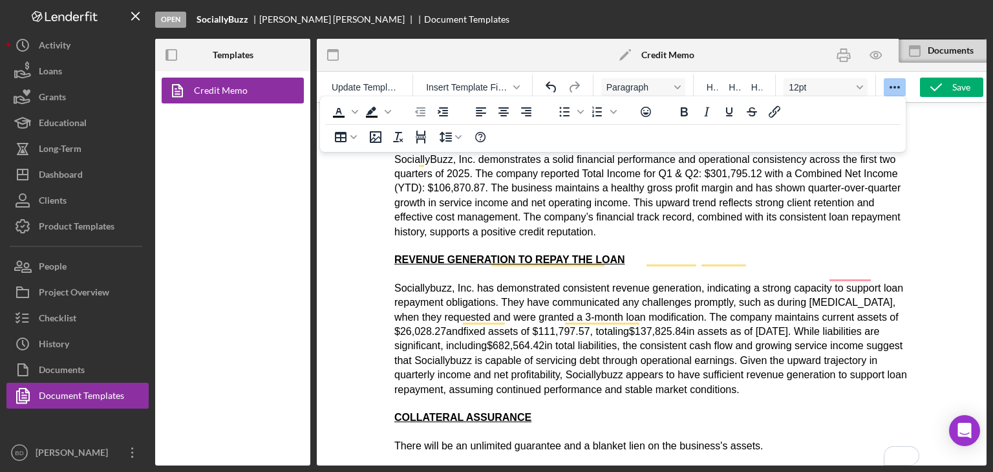
click at [514, 467] on h4 "EQUITY" at bounding box center [651, 474] width 515 height 14
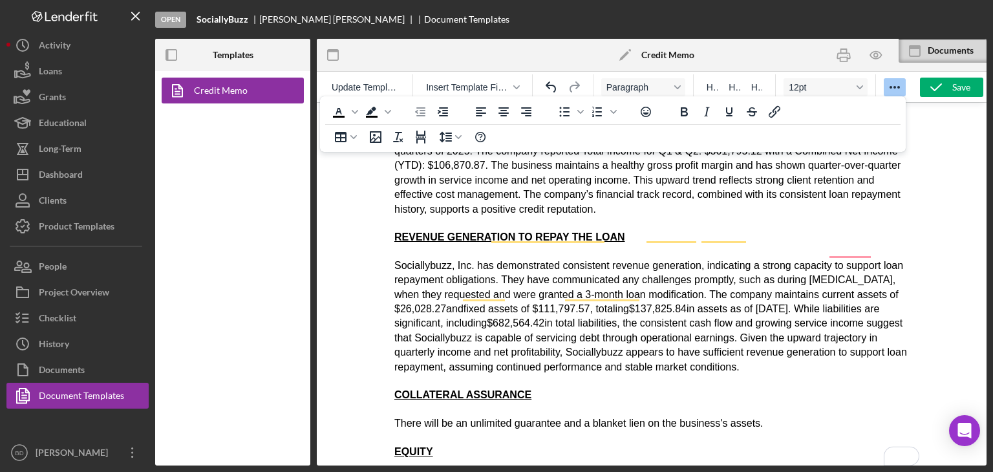
scroll to position [1149, 0]
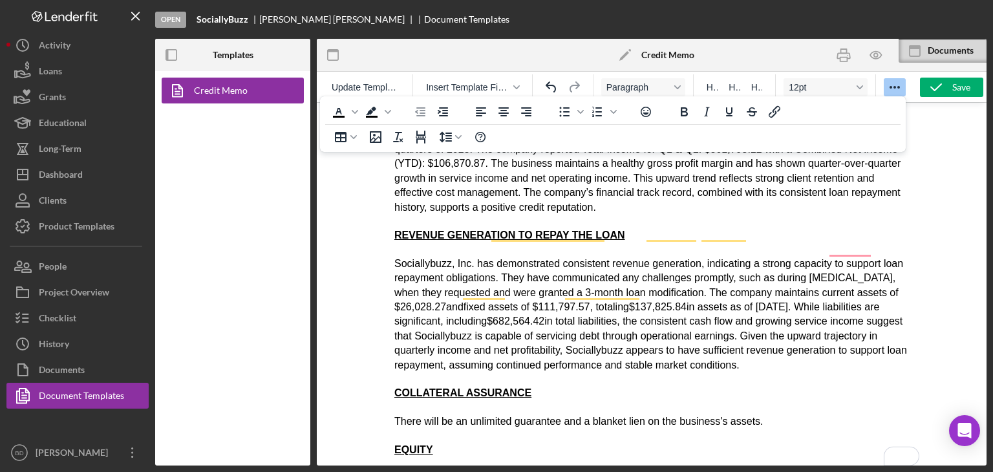
click at [400, 471] on span "﻿They have invested approximately $75,000 into their business." at bounding box center [537, 477] width 286 height 11
drag, startPoint x: 447, startPoint y: 444, endPoint x: 831, endPoint y: 570, distance: 403.6
click at [447, 471] on span "﻿Andre have invested approximately $75,000 into their business." at bounding box center [568, 477] width 349 height 11
click at [562, 471] on span "﻿Andre has invested approximately $75,000 into their business." at bounding box center [565, 477] width 343 height 11
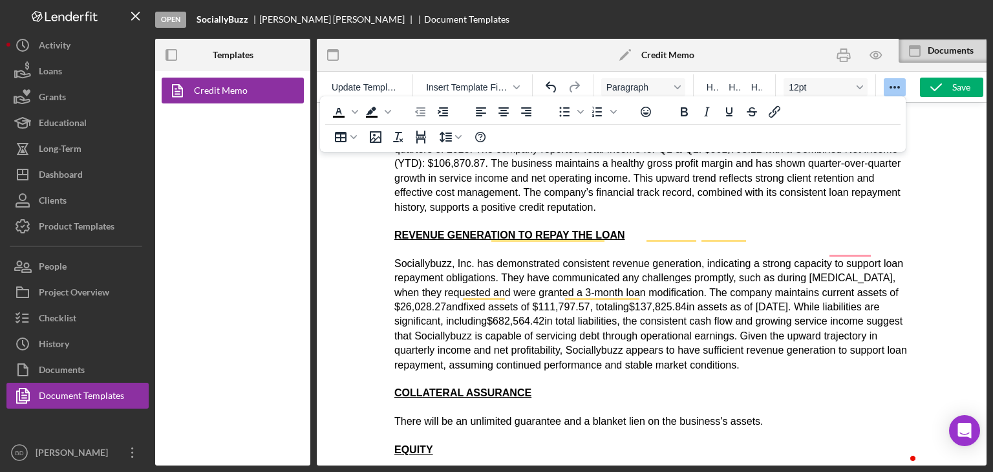
click at [738, 275] on p "Sociallybuzz, Inc. has demonstrated consistent revenue generation, indicating a…" at bounding box center [651, 315] width 515 height 116
click at [722, 471] on p "Andre has invested approximately $150,000 into their business." at bounding box center [651, 478] width 515 height 14
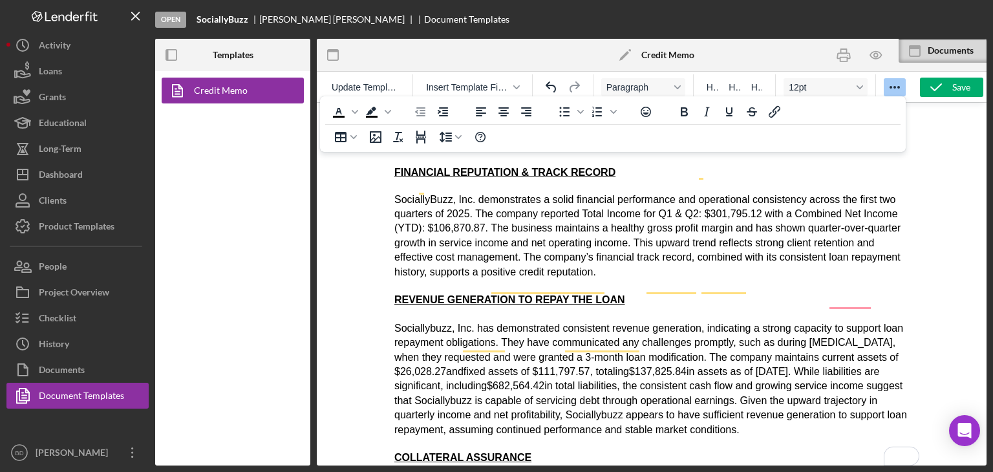
scroll to position [1084, 0]
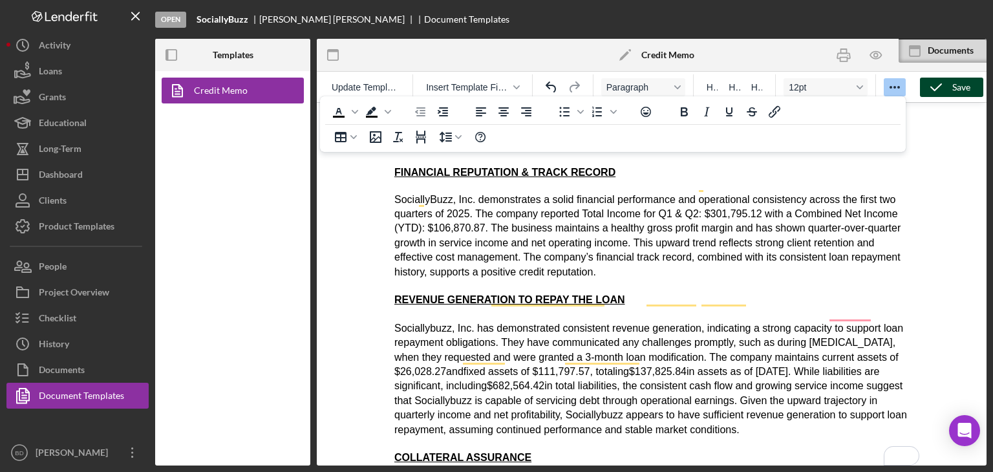
click at [958, 87] on div "Save" at bounding box center [961, 87] width 18 height 19
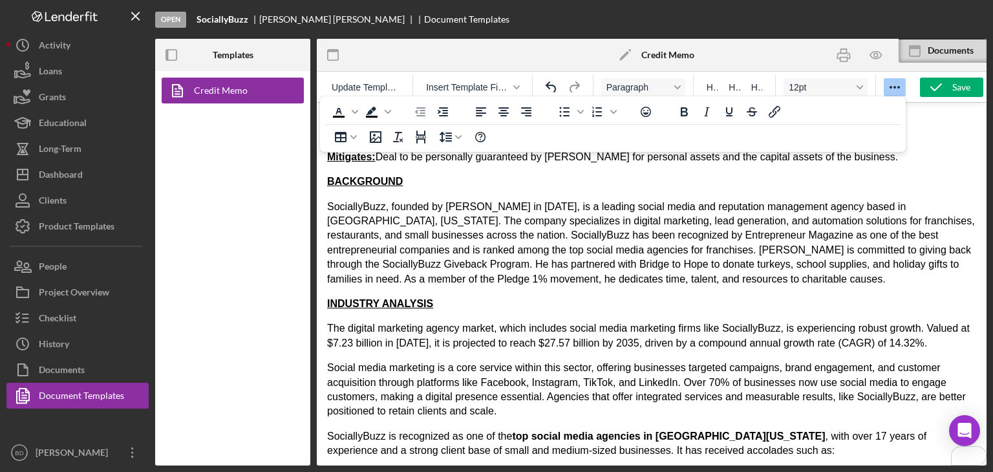
scroll to position [266, 0]
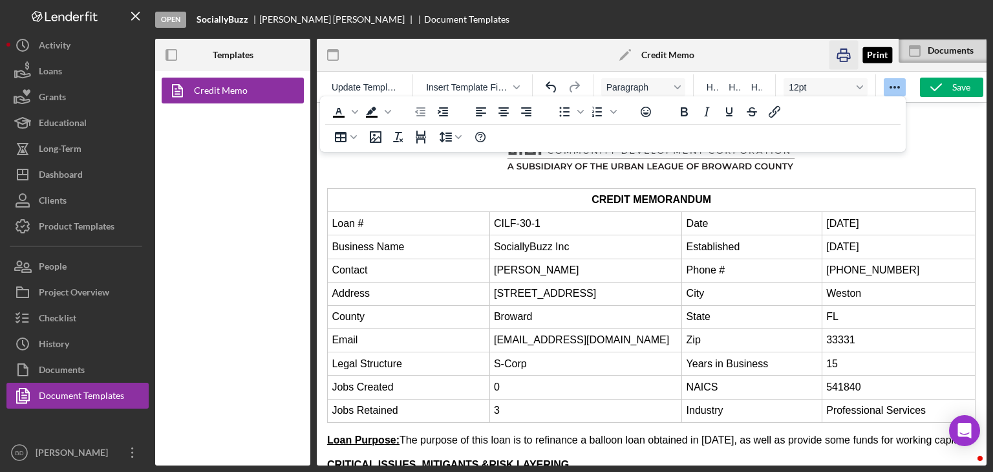
click at [845, 58] on icon "button" at bounding box center [843, 55] width 29 height 29
click at [960, 85] on div "Save" at bounding box center [961, 87] width 18 height 19
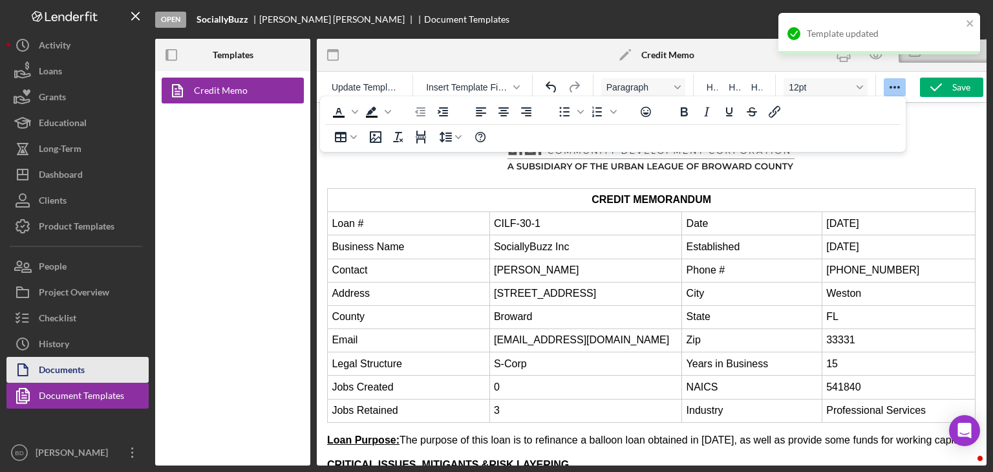
click at [80, 368] on div "Documents" at bounding box center [62, 371] width 46 height 29
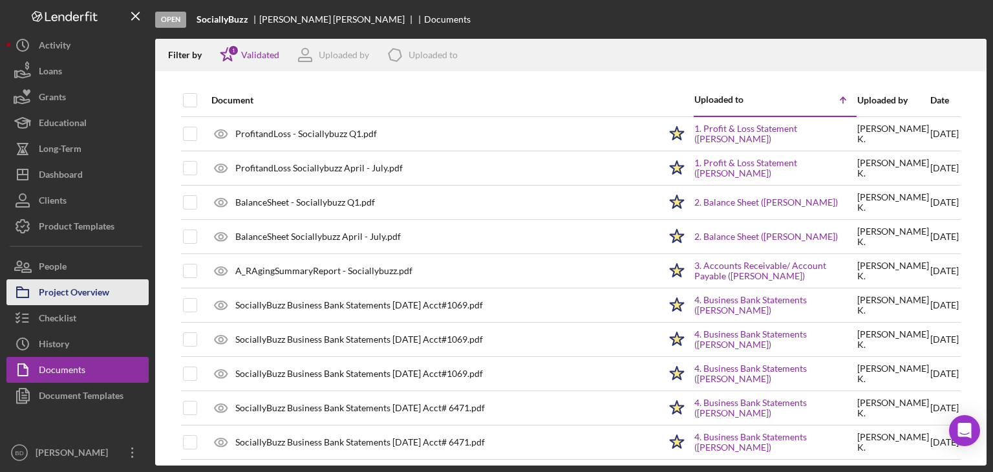
click at [91, 285] on div "Project Overview" at bounding box center [74, 293] width 70 height 29
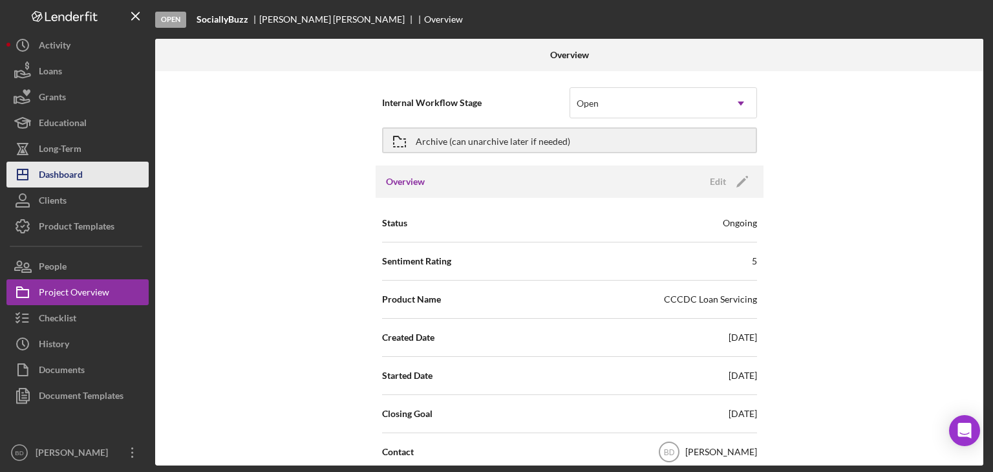
click at [91, 169] on button "Icon/Dashboard Dashboard" at bounding box center [77, 175] width 142 height 26
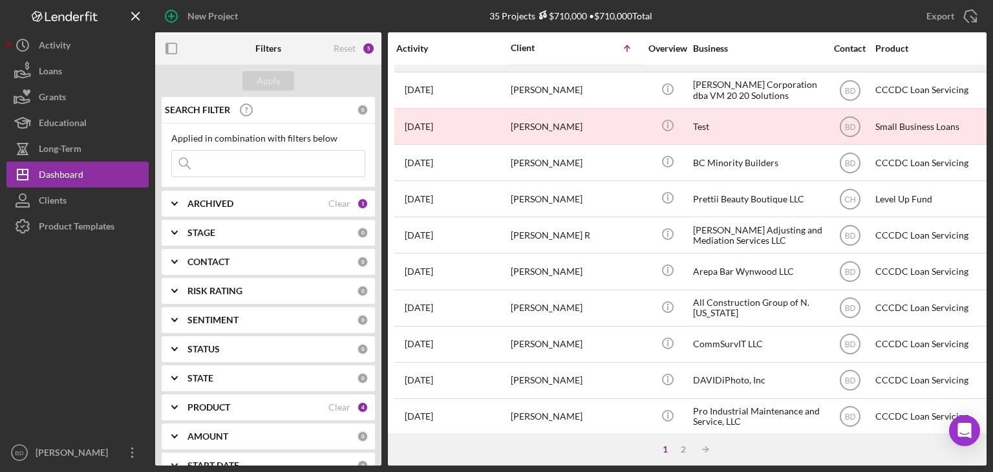
scroll to position [194, 0]
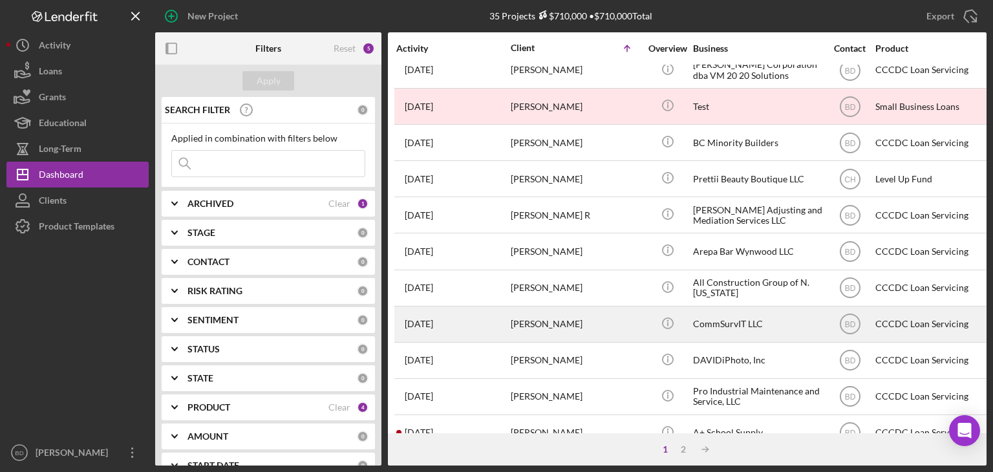
click at [597, 332] on div "Darrell Calhoun" at bounding box center [575, 324] width 129 height 34
